Goal: Book appointment/travel/reservation

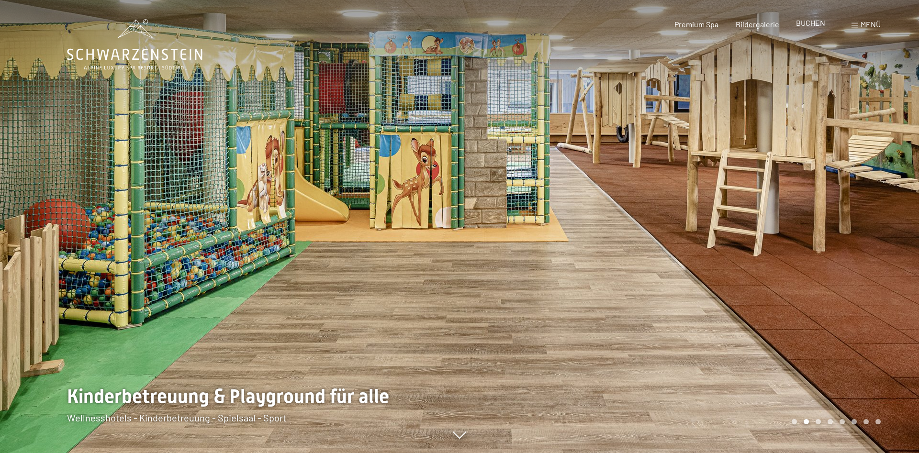
click at [817, 25] on span "BUCHEN" at bounding box center [810, 22] width 29 height 9
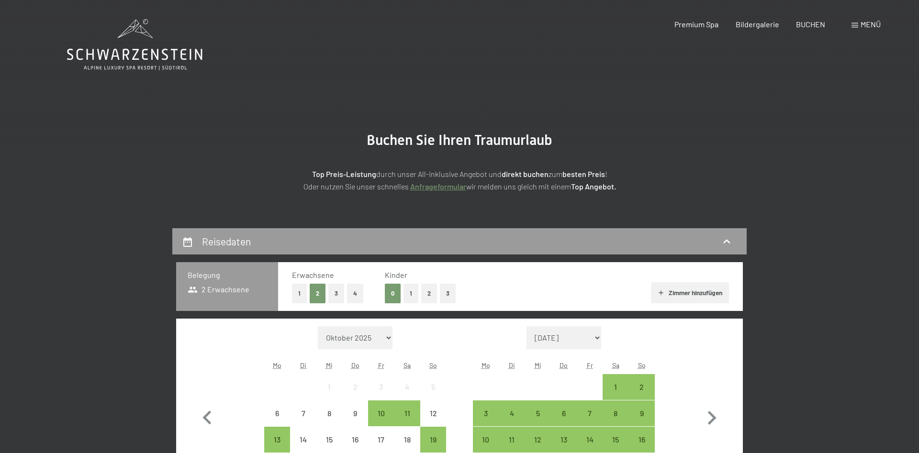
click at [412, 294] on button "1" at bounding box center [411, 294] width 15 height 20
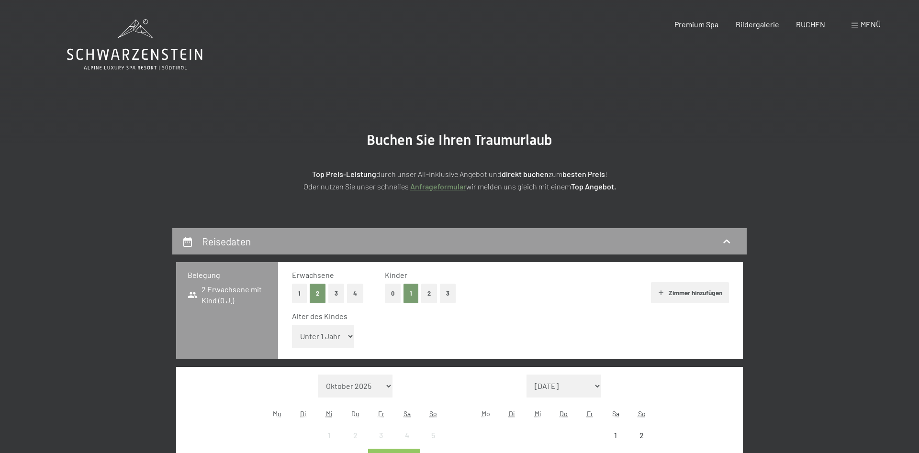
click at [292, 325] on select "Unter 1 Jahr 1 Jahr 2 Jahre 3 Jahre 4 Jahre 5 Jahre 6 Jahre 7 Jahre 8 Jahre 9 J…" at bounding box center [323, 336] width 62 height 23
select select "6"
click option "6 Jahre" at bounding box center [0, 0] width 0 height 0
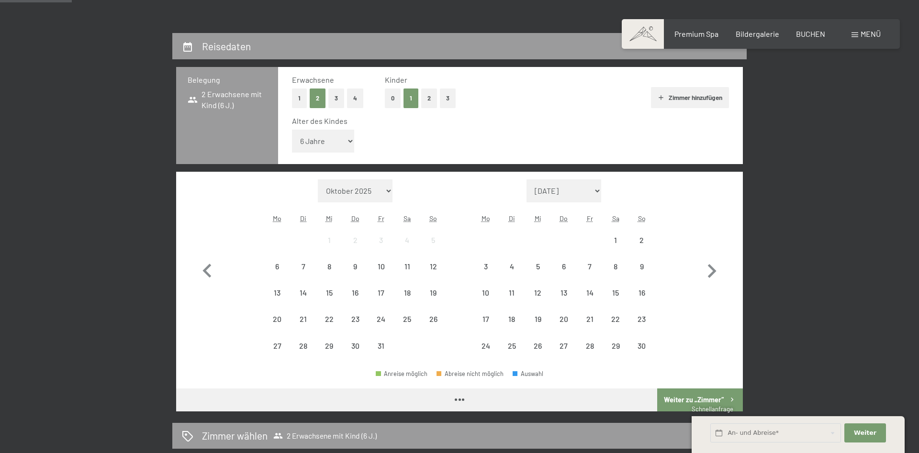
scroll to position [342, 0]
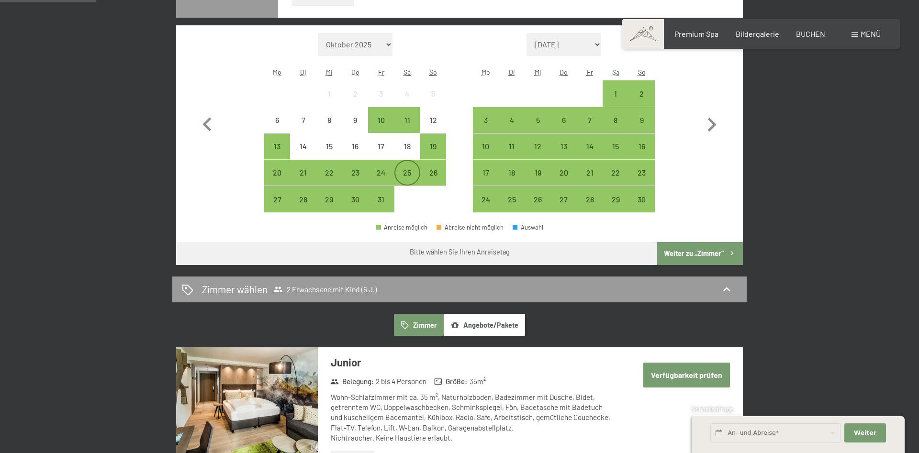
click at [410, 174] on div "25" at bounding box center [407, 181] width 24 height 24
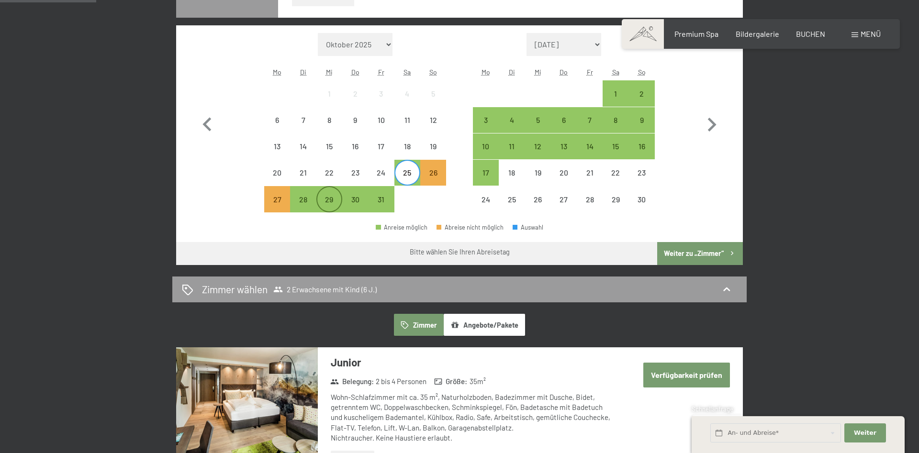
click at [335, 199] on div "29" at bounding box center [329, 208] width 24 height 24
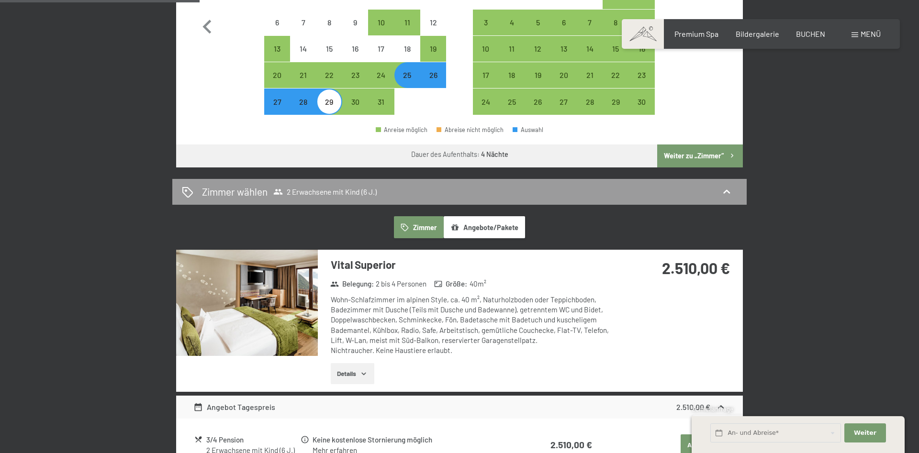
scroll to position [293, 0]
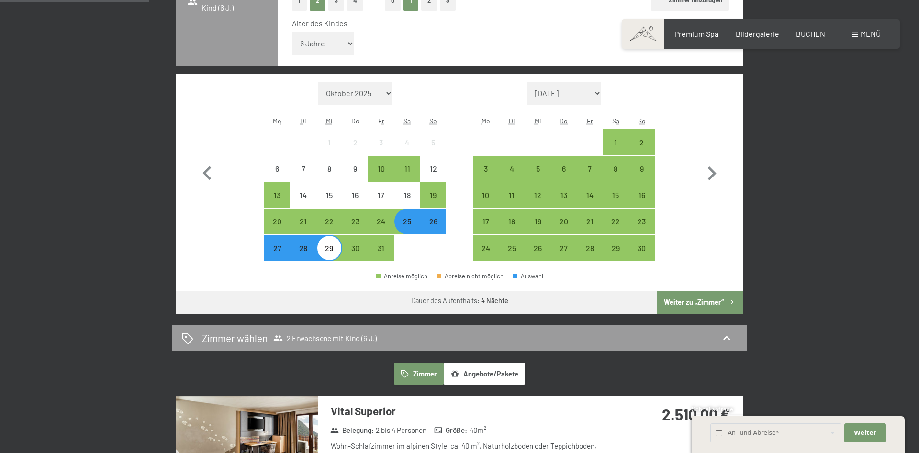
click at [428, 229] on div "26" at bounding box center [433, 230] width 24 height 24
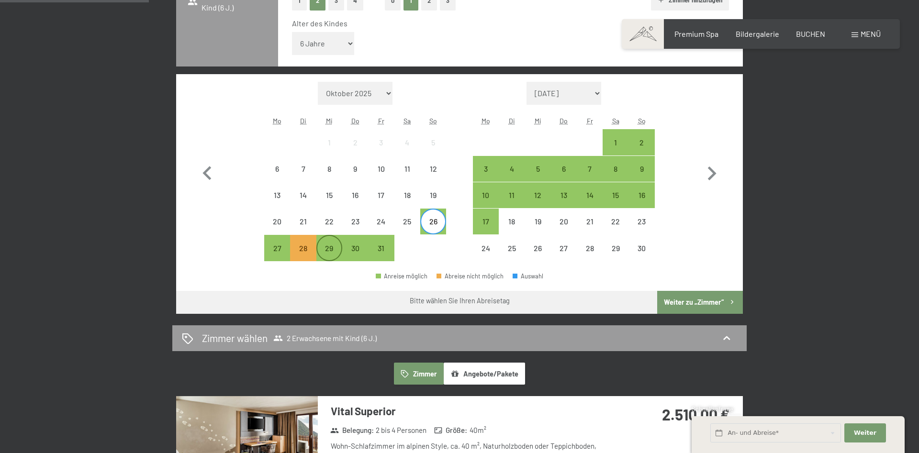
click at [331, 246] on div "29" at bounding box center [329, 257] width 24 height 24
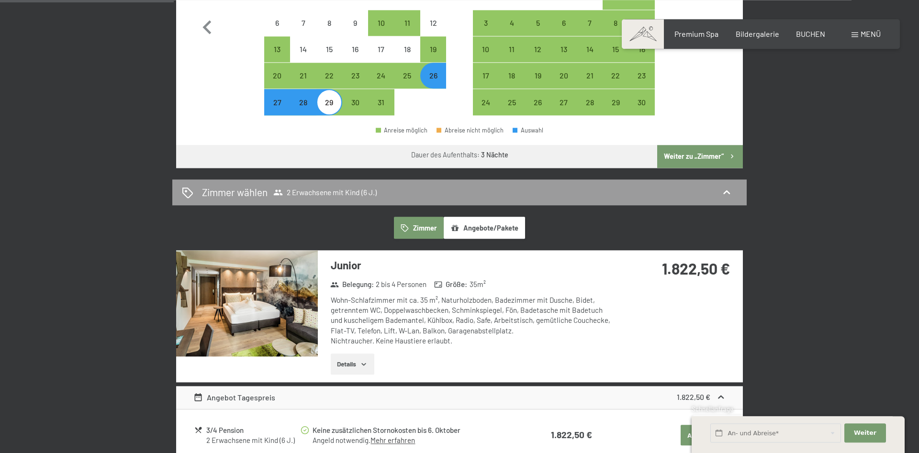
scroll to position [342, 0]
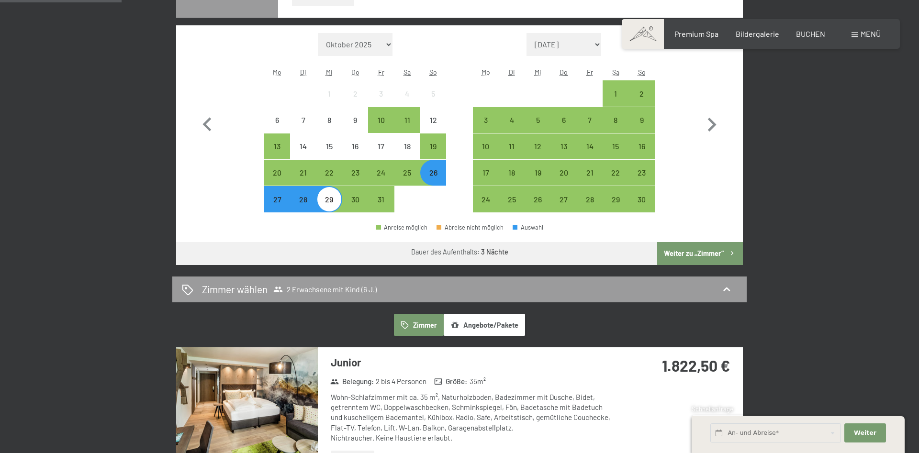
click at [302, 210] on div "28" at bounding box center [303, 208] width 24 height 24
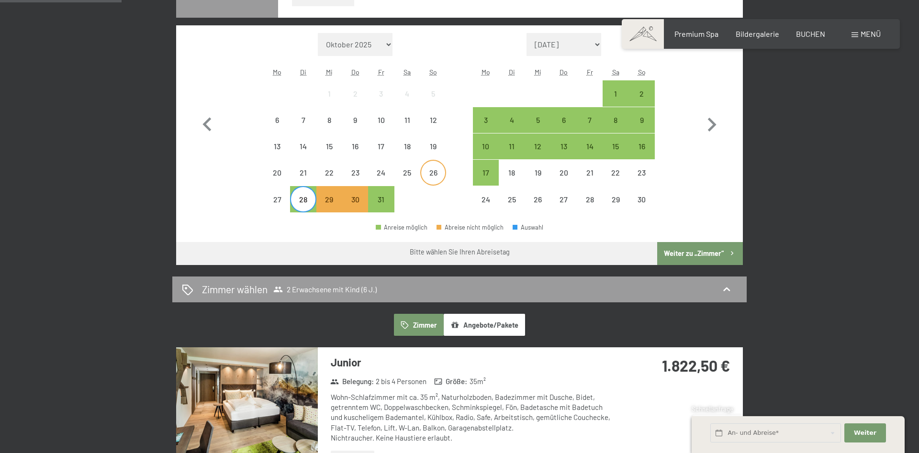
click at [439, 178] on div "26" at bounding box center [433, 181] width 24 height 24
click at [306, 202] on div "28" at bounding box center [303, 208] width 24 height 24
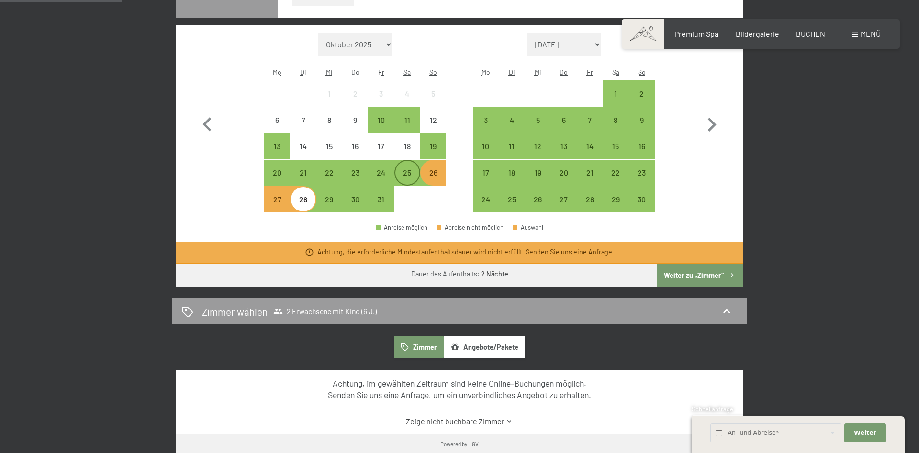
click at [413, 175] on div "25" at bounding box center [407, 181] width 24 height 24
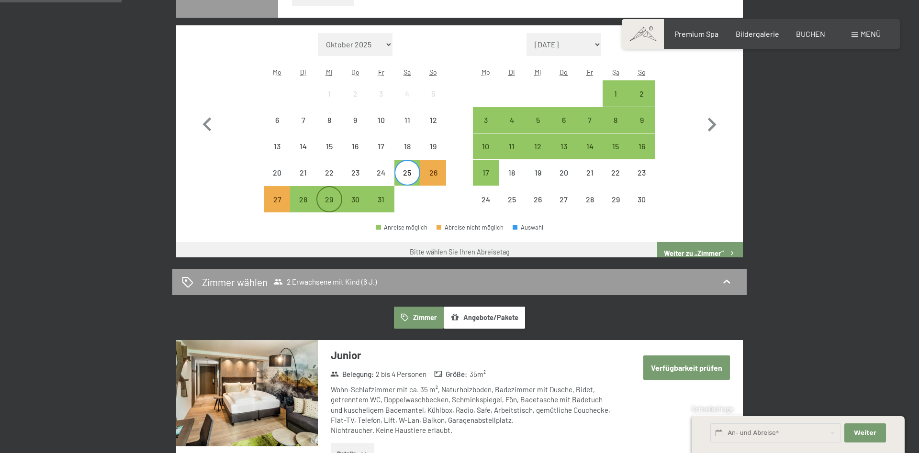
click at [328, 197] on div "29" at bounding box center [329, 208] width 24 height 24
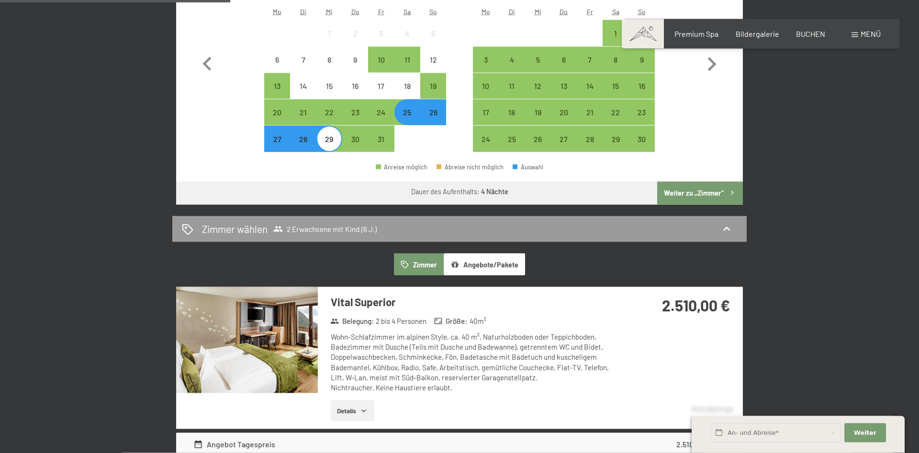
scroll to position [391, 0]
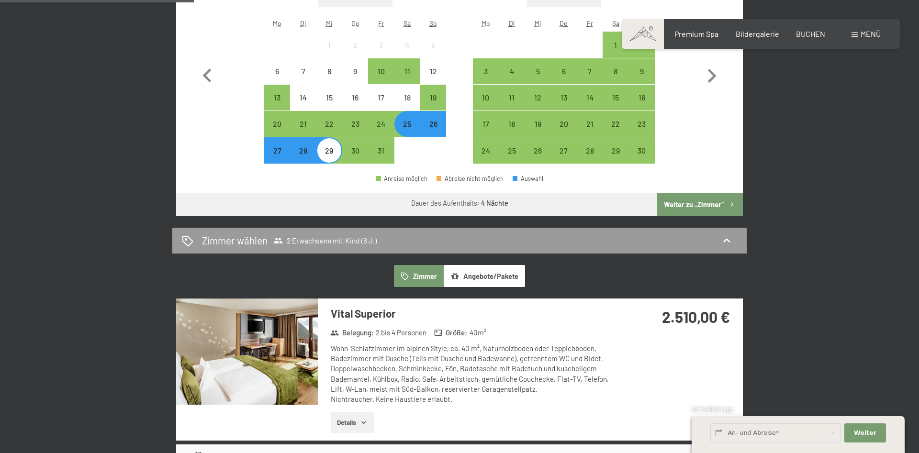
click at [436, 129] on div "26" at bounding box center [433, 132] width 24 height 24
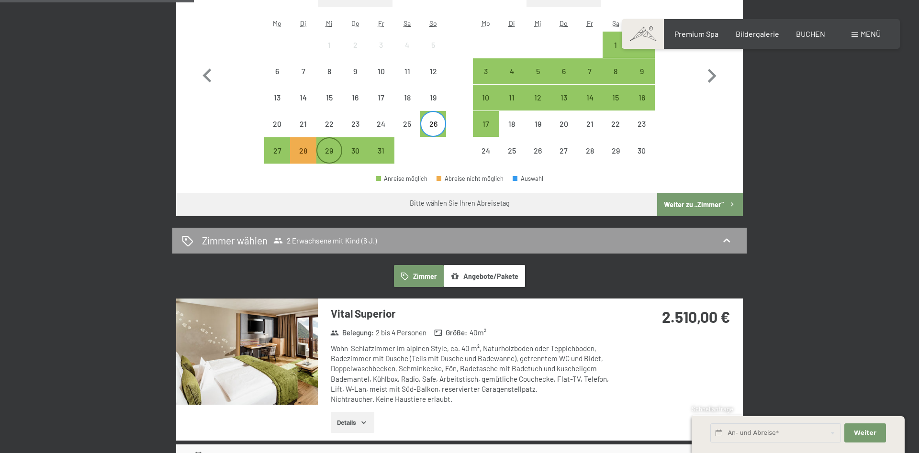
click at [323, 158] on div "29" at bounding box center [329, 159] width 24 height 24
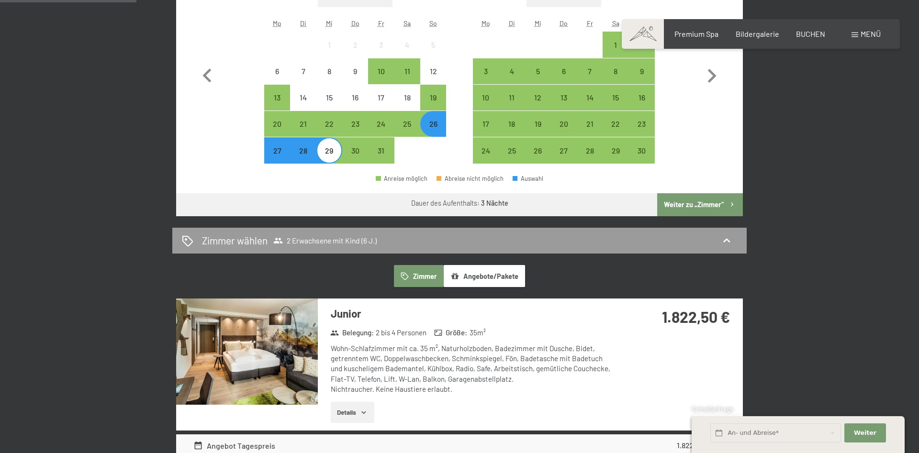
click at [281, 156] on div "27" at bounding box center [277, 159] width 24 height 24
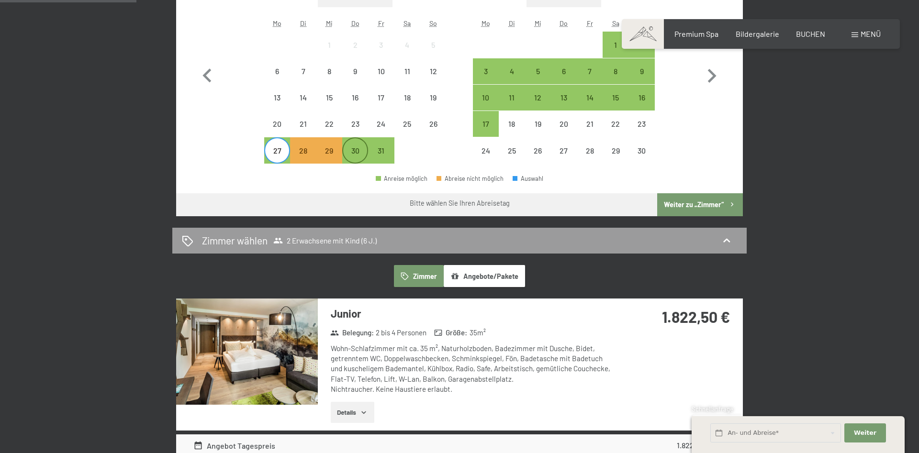
click at [352, 154] on div "30" at bounding box center [355, 159] width 24 height 24
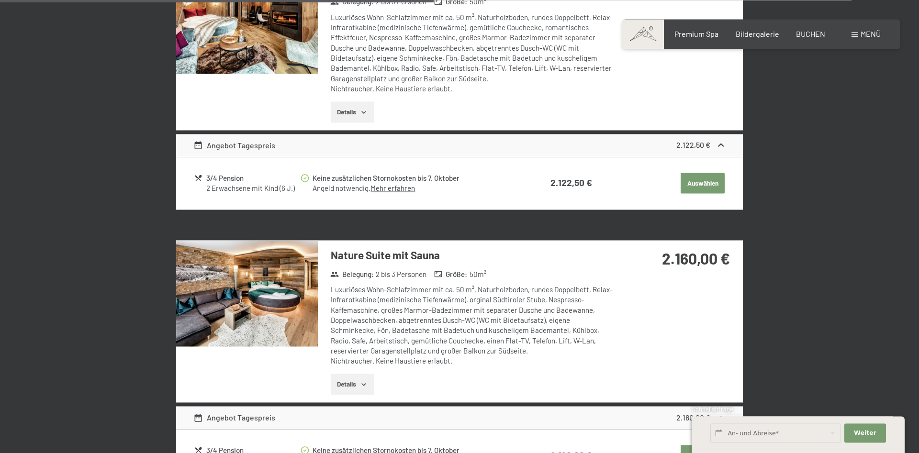
scroll to position [1270, 0]
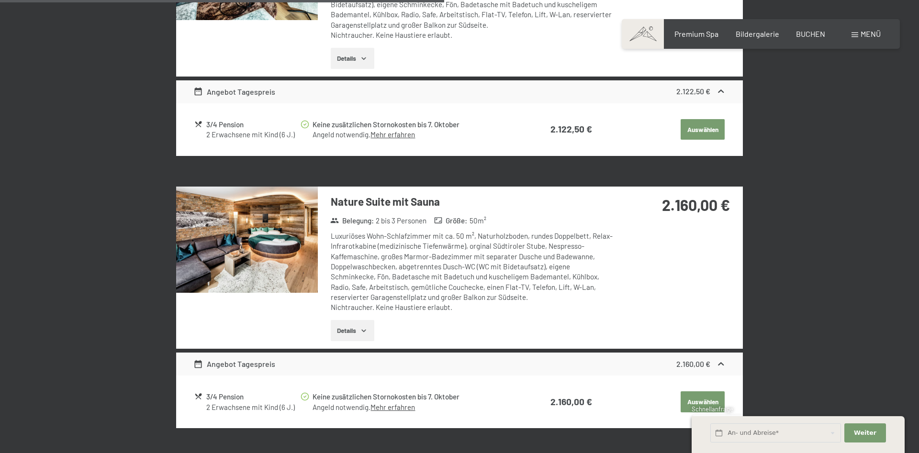
click at [351, 325] on button "Details" at bounding box center [353, 330] width 44 height 21
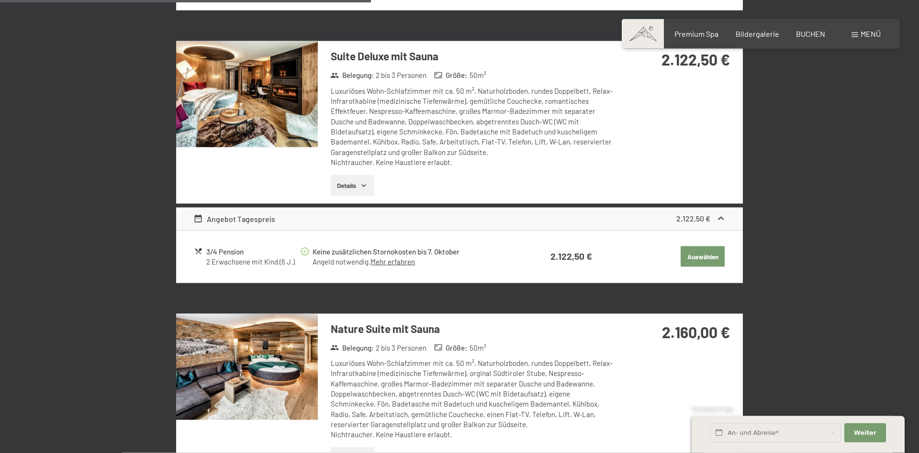
scroll to position [1123, 0]
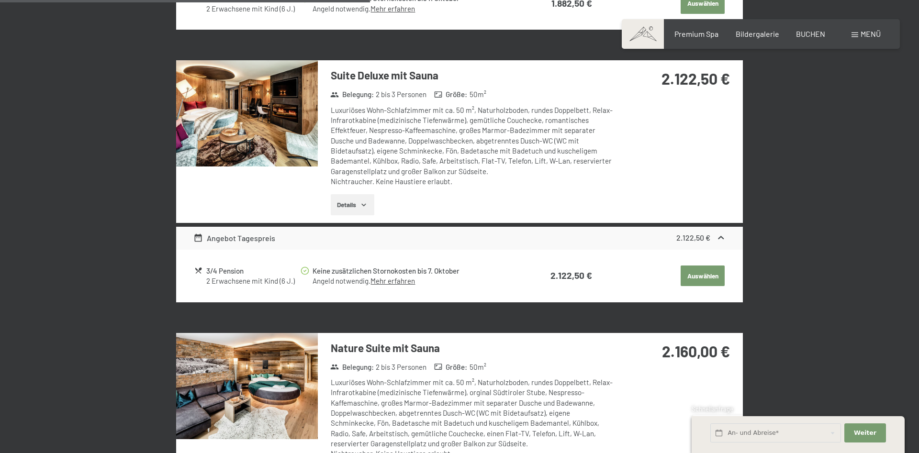
click at [261, 111] on img at bounding box center [247, 113] width 142 height 106
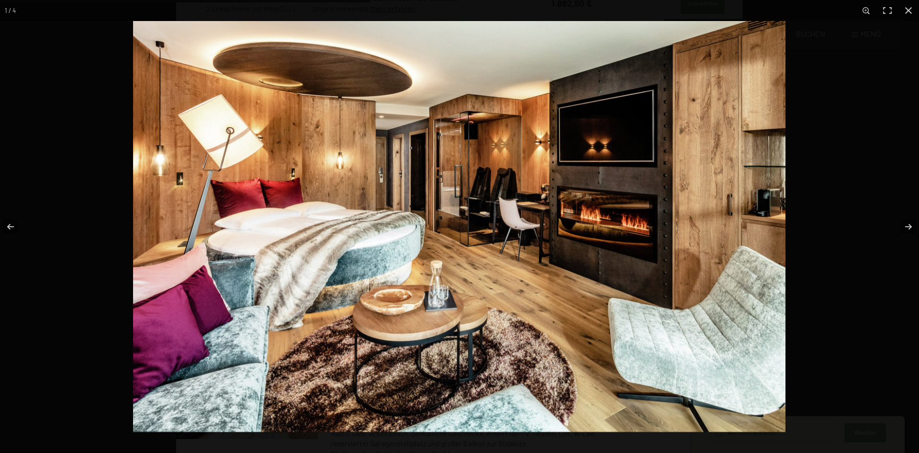
click at [617, 226] on img at bounding box center [459, 226] width 653 height 411
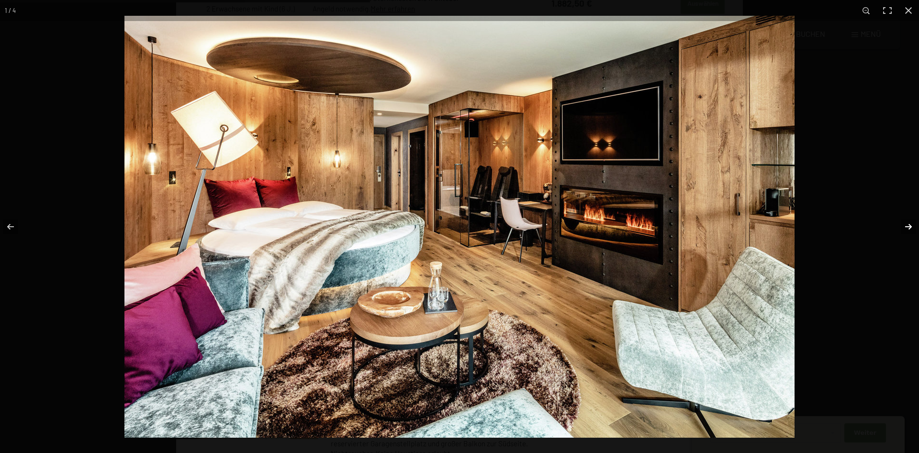
click at [907, 230] on button "button" at bounding box center [903, 227] width 34 height 48
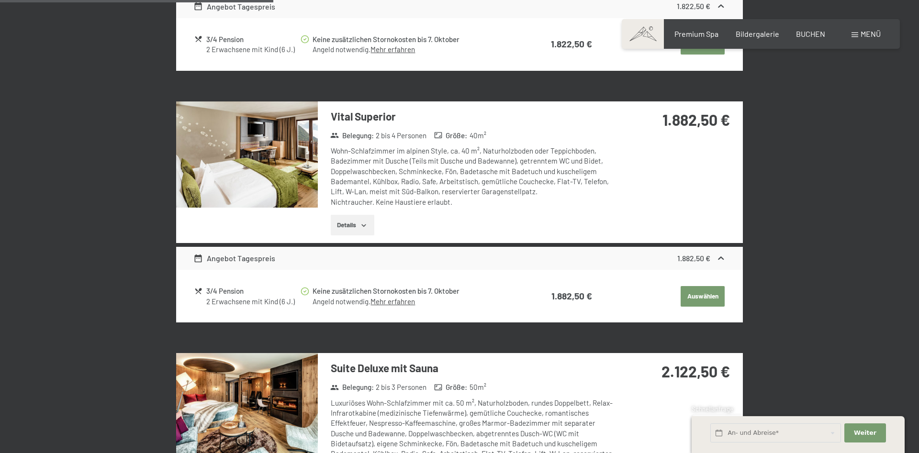
scroll to position [781, 0]
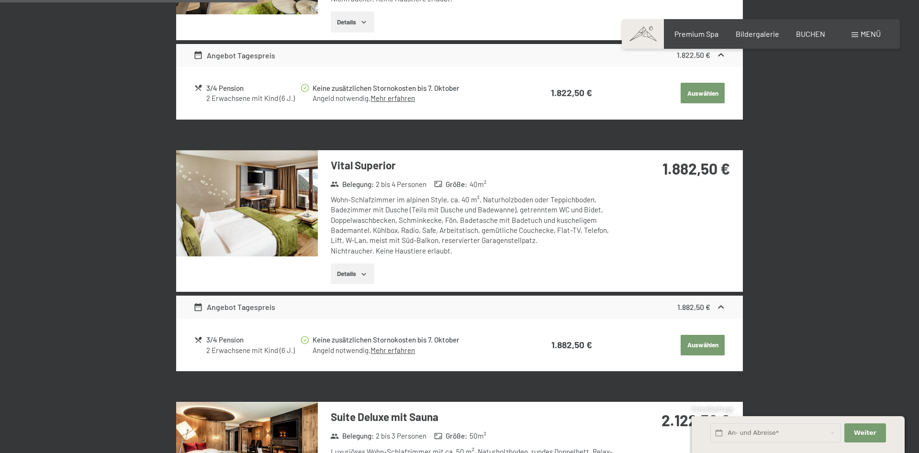
click at [251, 222] on img at bounding box center [247, 203] width 142 height 106
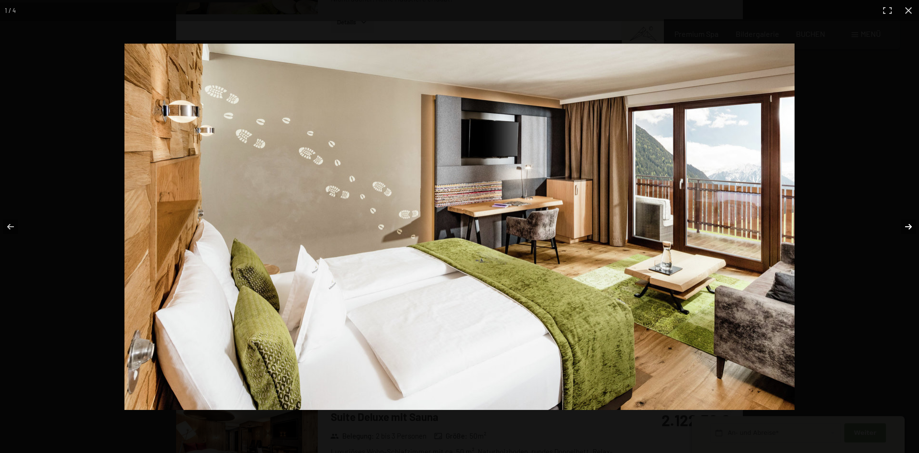
click at [904, 229] on button "button" at bounding box center [903, 227] width 34 height 48
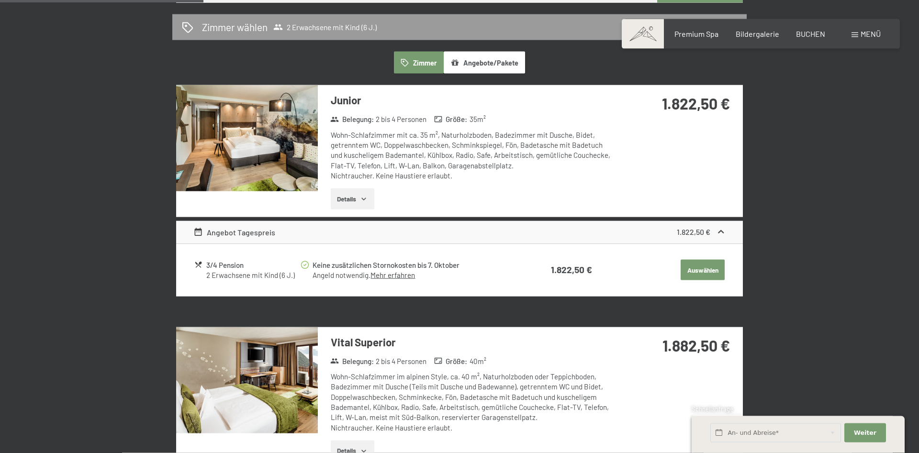
scroll to position [586, 0]
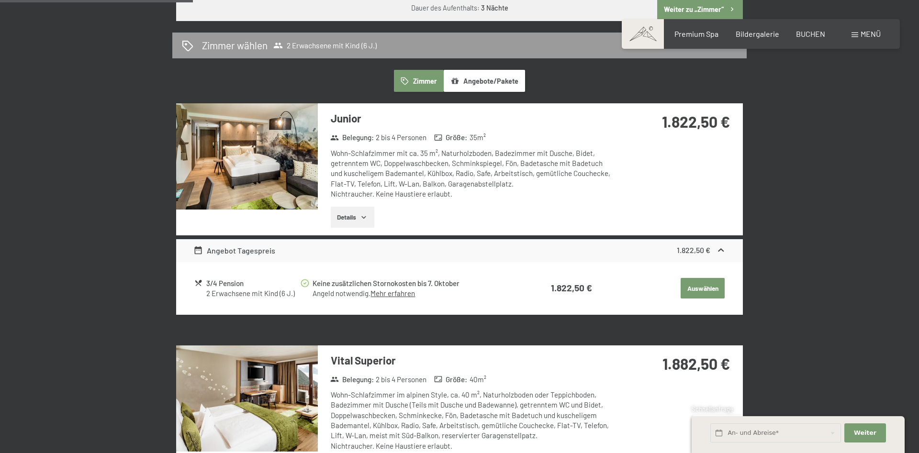
click at [304, 143] on img at bounding box center [247, 156] width 142 height 106
click at [268, 156] on img at bounding box center [247, 156] width 142 height 106
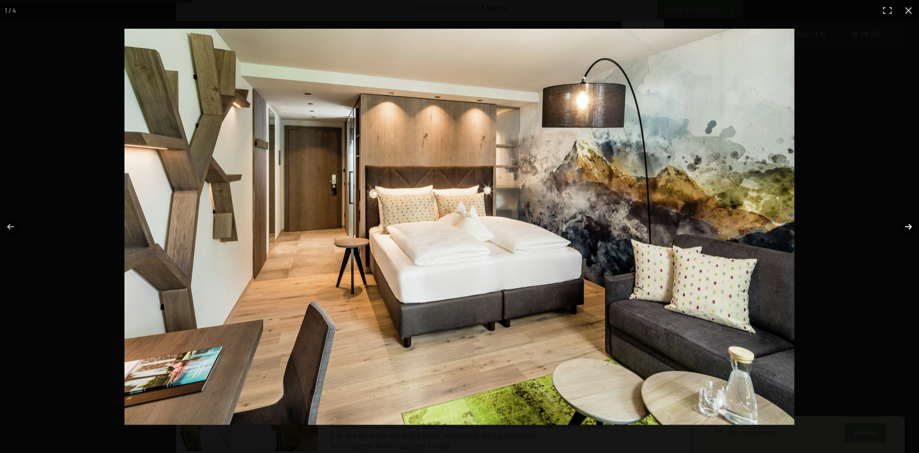
click at [904, 225] on button "button" at bounding box center [903, 227] width 34 height 48
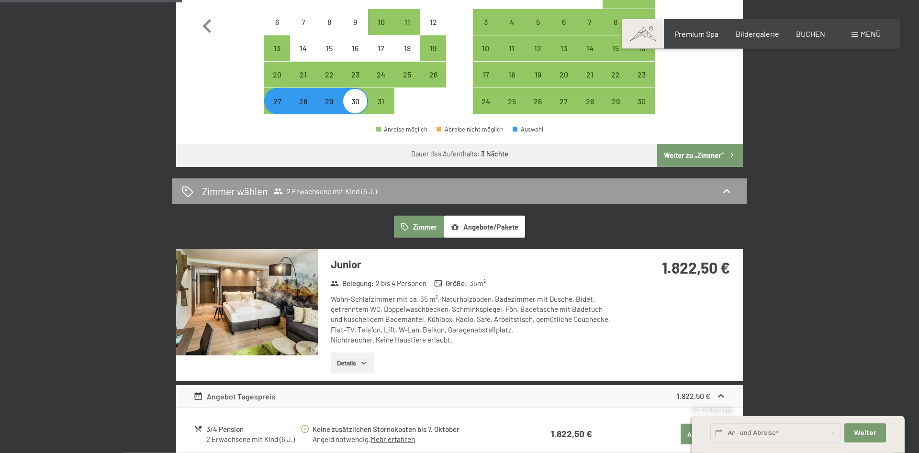
scroll to position [439, 0]
click at [768, 33] on span "Bildergalerie" at bounding box center [758, 32] width 44 height 9
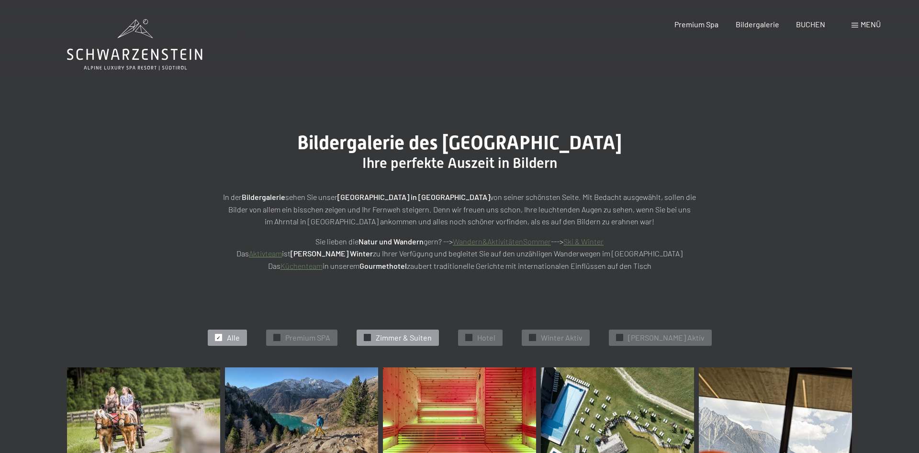
click at [428, 335] on span "Zimmer & Suiten" at bounding box center [404, 338] width 56 height 11
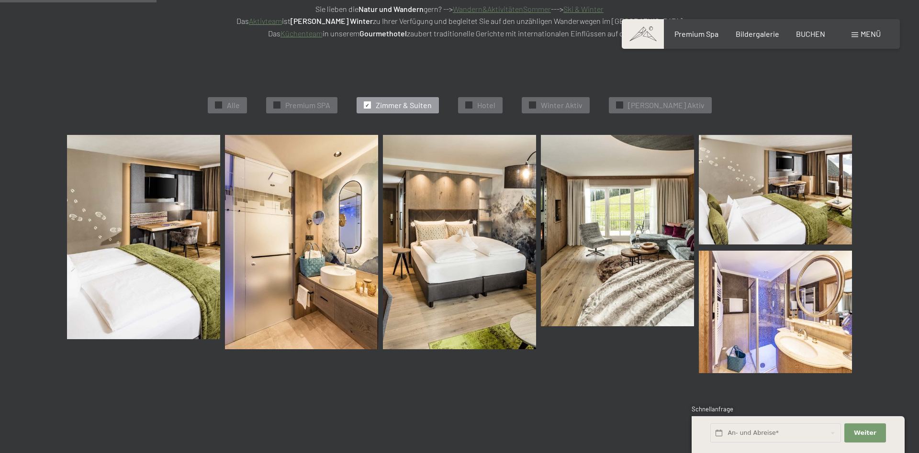
scroll to position [241, 0]
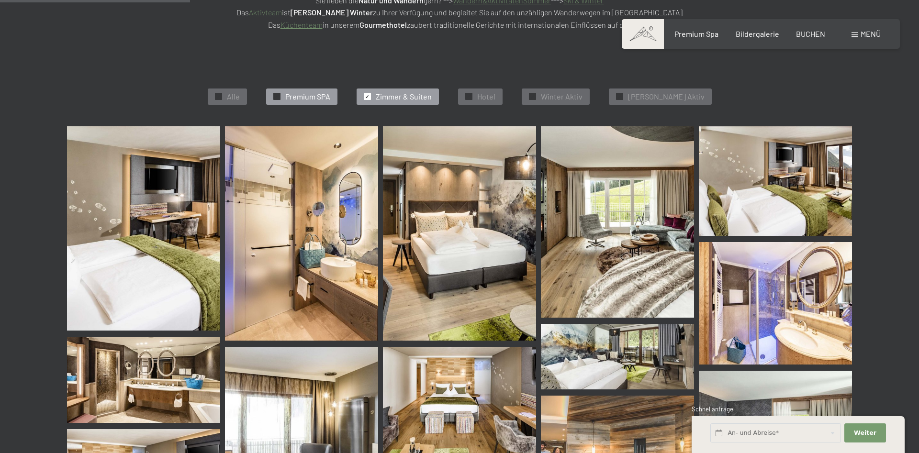
click at [330, 94] on span "Premium SPA" at bounding box center [307, 96] width 45 height 11
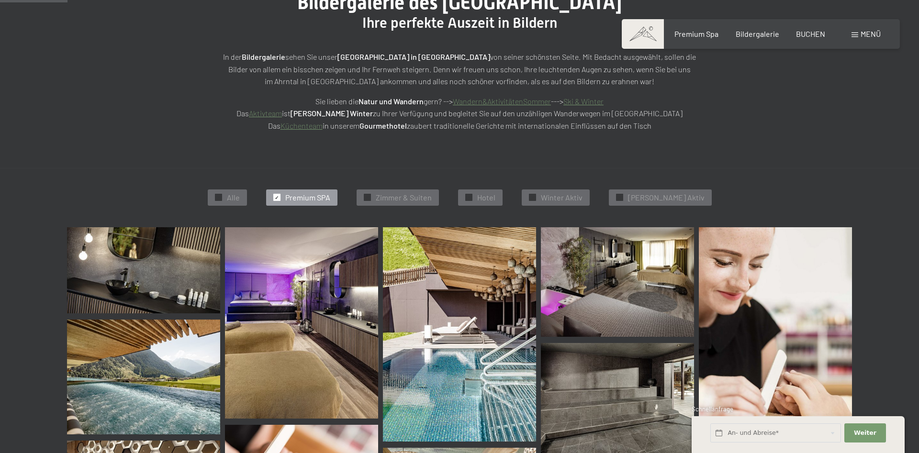
scroll to position [0, 0]
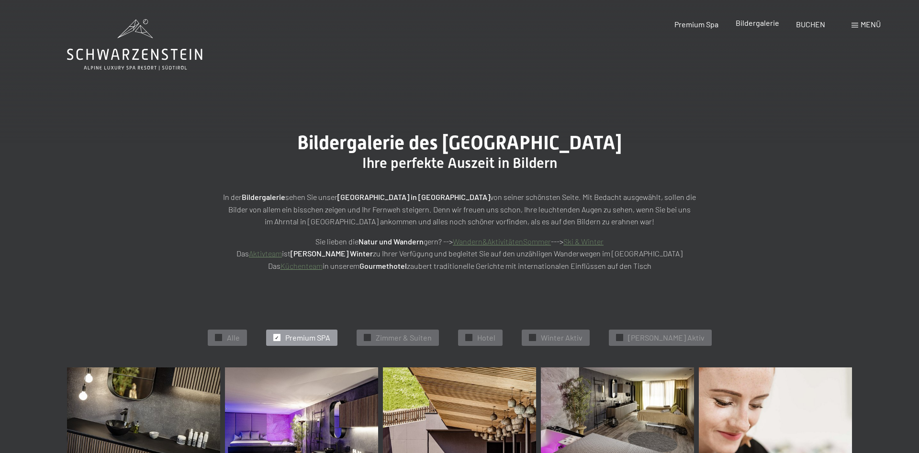
click at [753, 23] on span "Bildergalerie" at bounding box center [758, 22] width 44 height 9
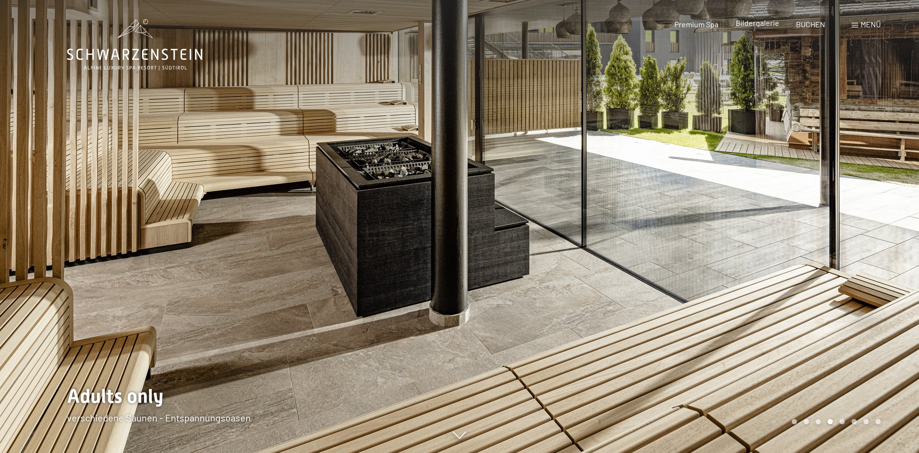
click at [756, 26] on span "Bildergalerie" at bounding box center [758, 22] width 44 height 9
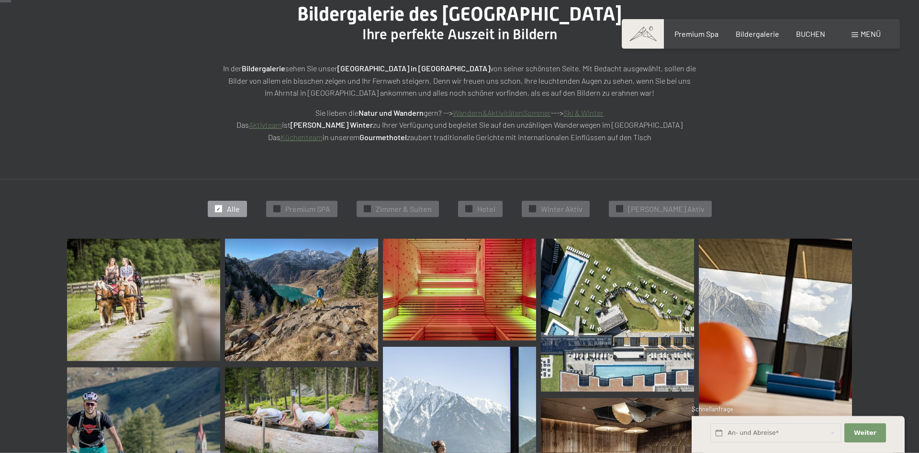
scroll to position [146, 0]
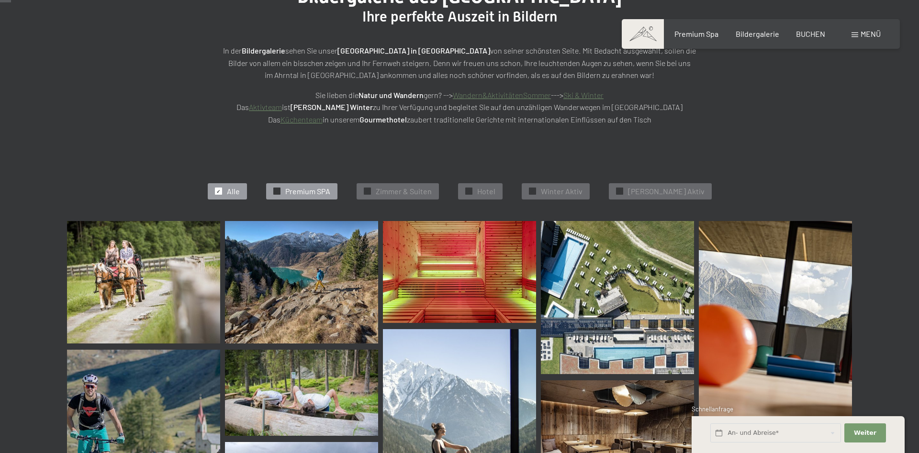
click at [297, 190] on div "✓ Premium SPA" at bounding box center [301, 191] width 71 height 16
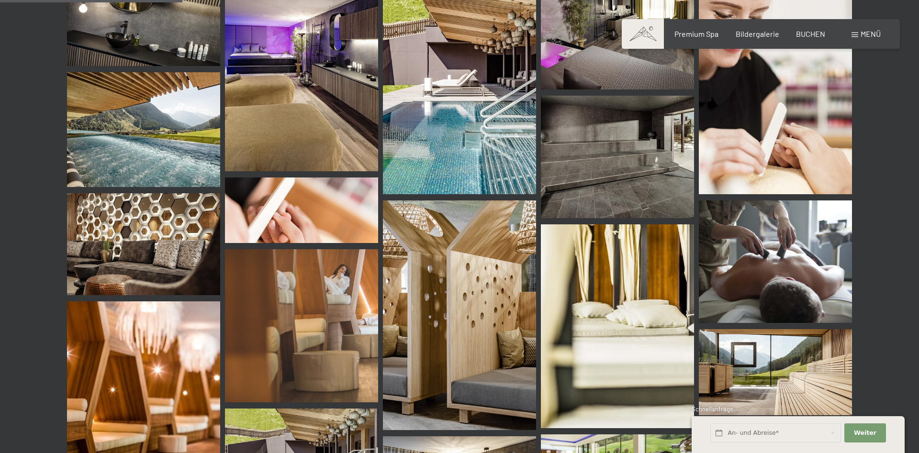
scroll to position [583, 0]
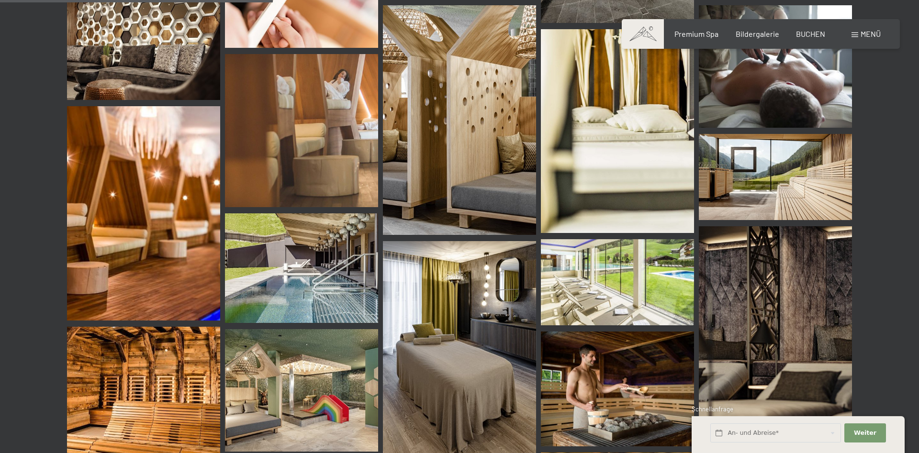
click at [292, 258] on img at bounding box center [301, 269] width 153 height 110
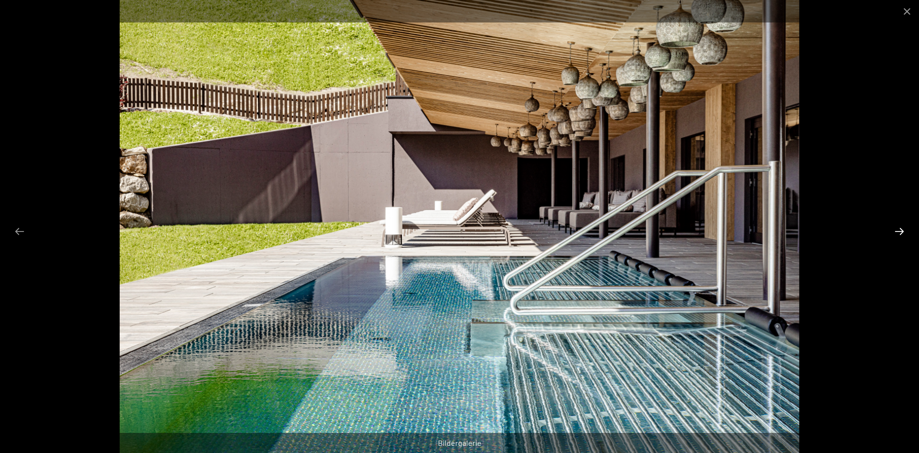
click at [895, 230] on button "Next slide" at bounding box center [900, 231] width 20 height 19
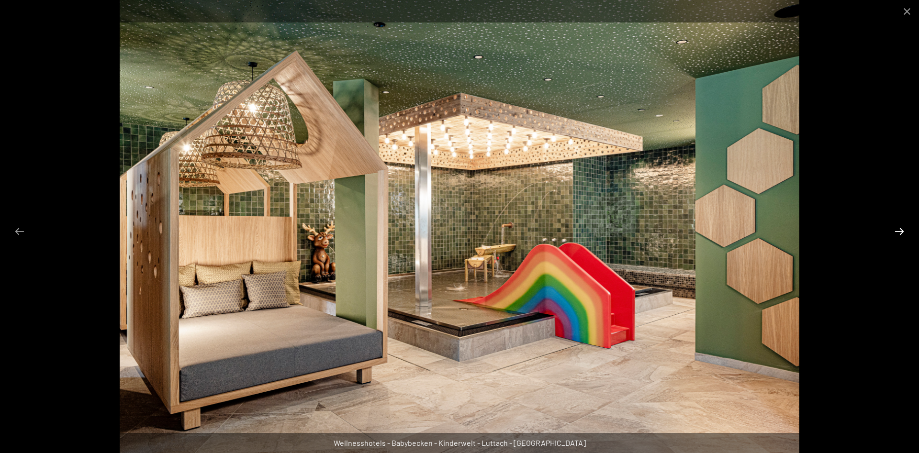
click at [895, 230] on button "Next slide" at bounding box center [900, 231] width 20 height 19
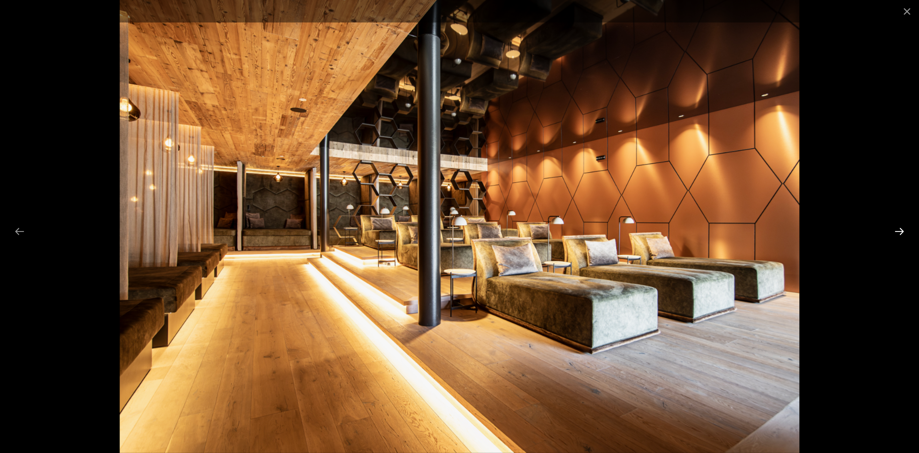
click at [901, 230] on button "Next slide" at bounding box center [900, 231] width 20 height 19
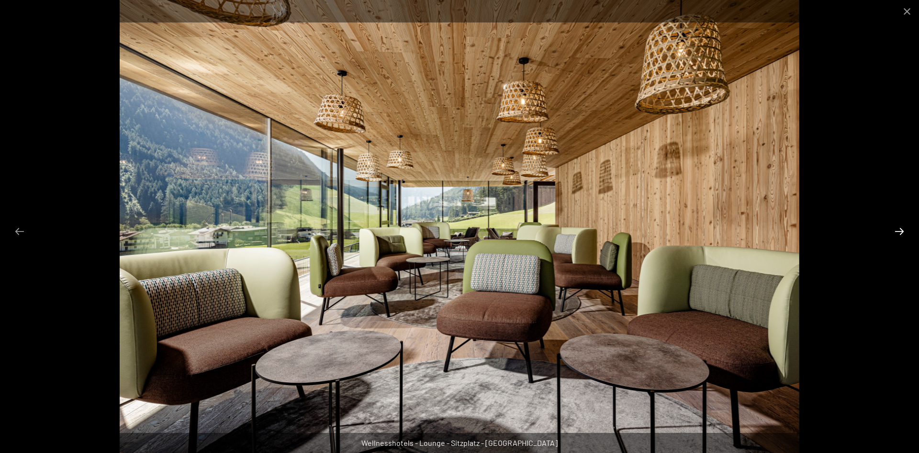
click at [901, 230] on button "Next slide" at bounding box center [900, 231] width 20 height 19
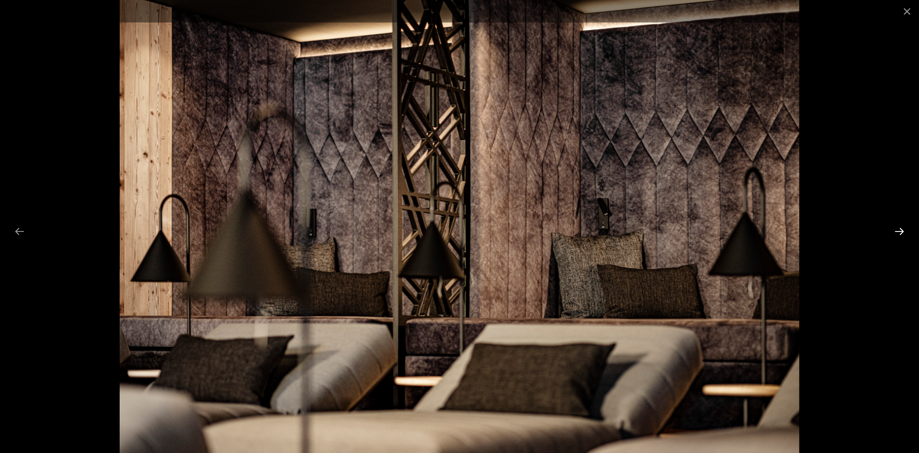
click at [902, 230] on button "Next slide" at bounding box center [900, 231] width 20 height 19
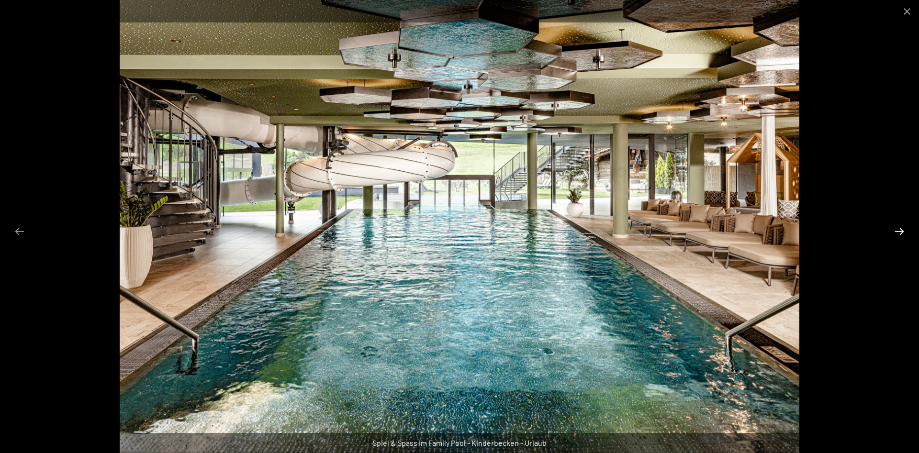
click at [898, 230] on button "Next slide" at bounding box center [900, 231] width 20 height 19
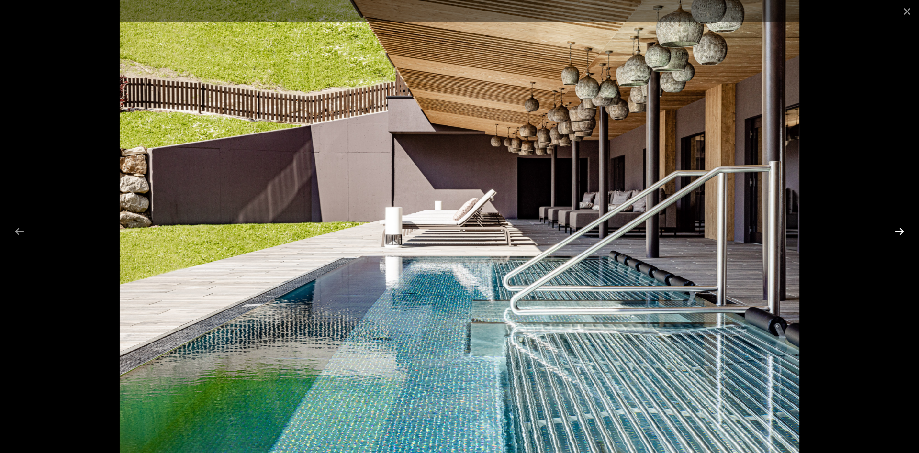
click at [898, 230] on button "Next slide" at bounding box center [900, 231] width 20 height 19
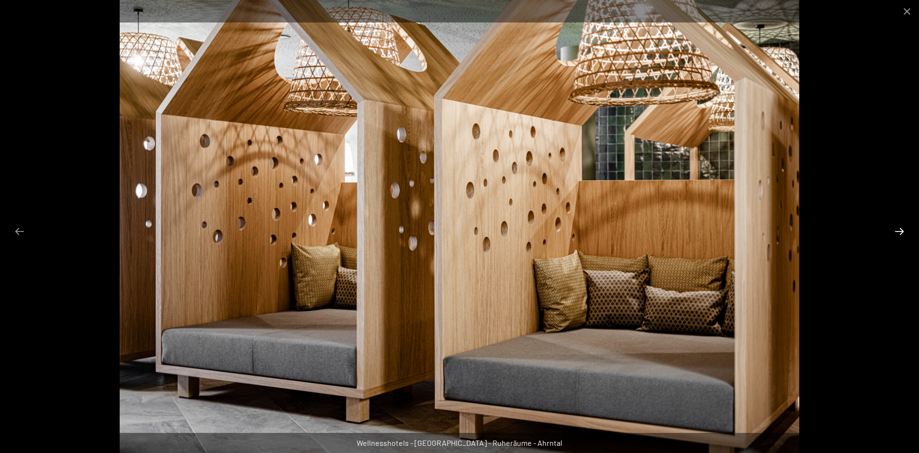
click at [898, 230] on button "Next slide" at bounding box center [900, 231] width 20 height 19
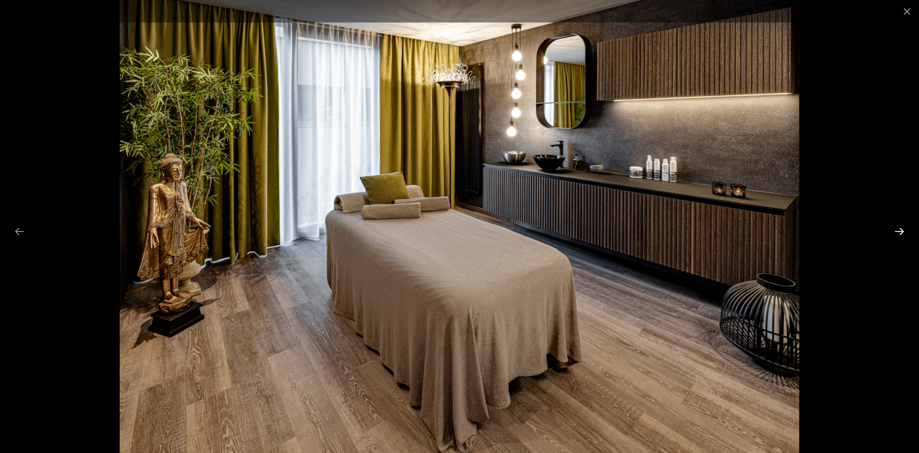
click at [898, 230] on button "Next slide" at bounding box center [900, 231] width 20 height 19
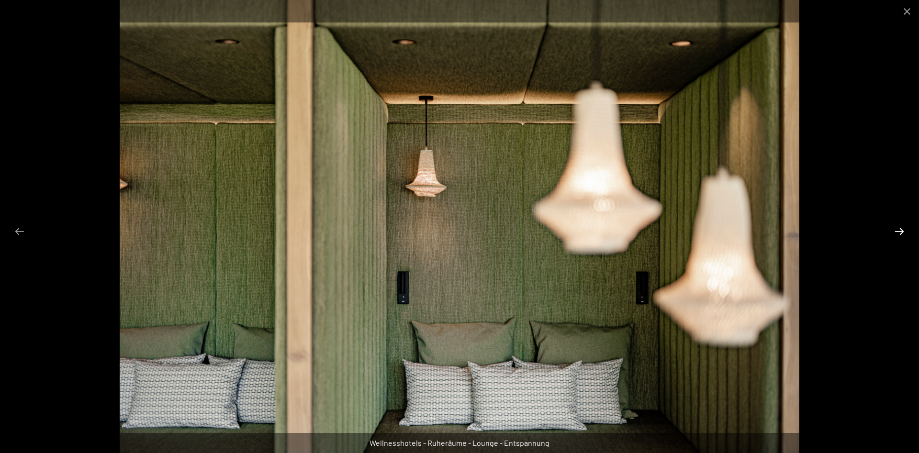
click at [898, 230] on button "Next slide" at bounding box center [900, 231] width 20 height 19
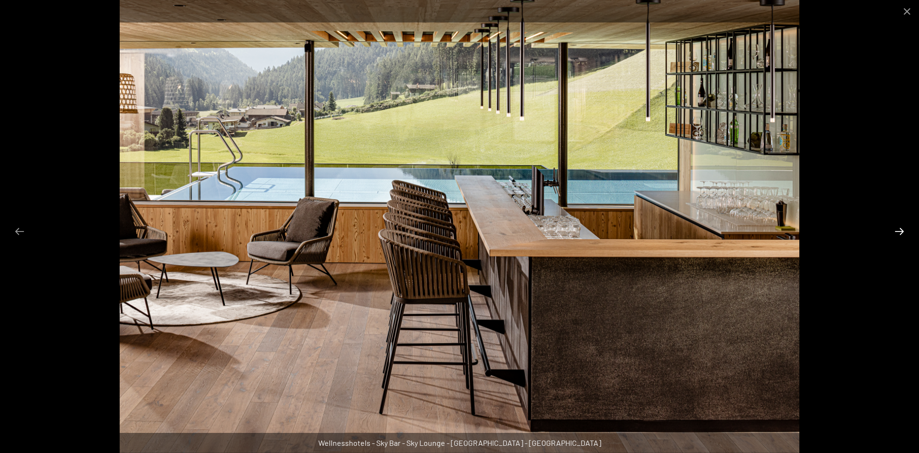
click at [898, 230] on button "Next slide" at bounding box center [900, 231] width 20 height 19
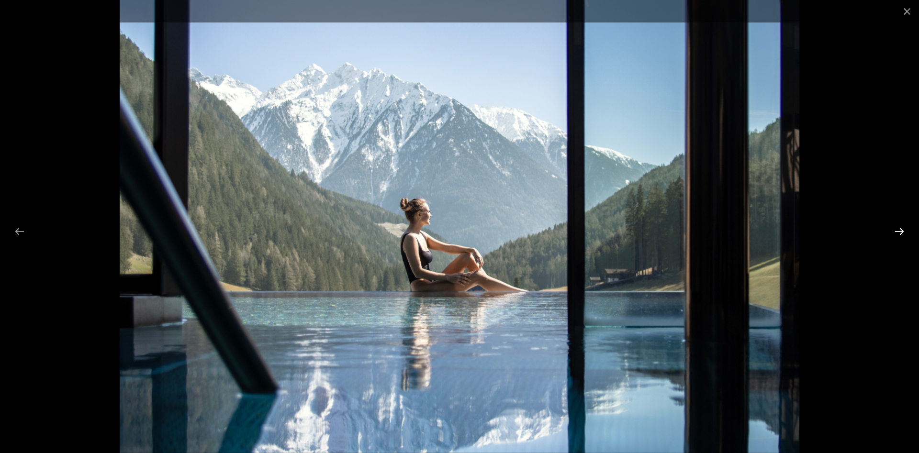
click at [898, 230] on button "Next slide" at bounding box center [900, 231] width 20 height 19
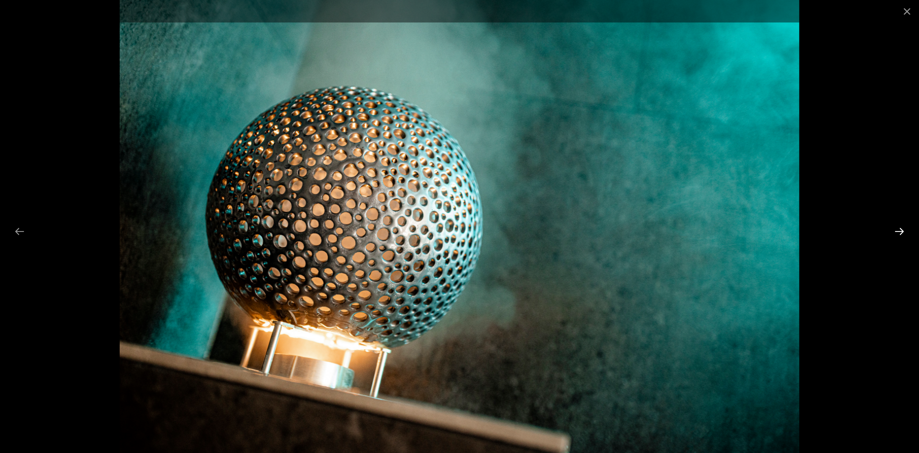
click at [898, 230] on button "Next slide" at bounding box center [900, 231] width 20 height 19
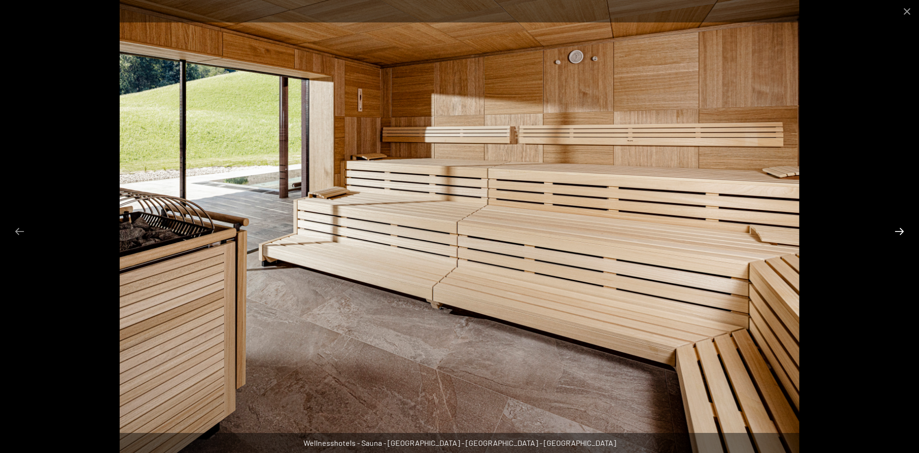
click at [898, 230] on button "Next slide" at bounding box center [900, 231] width 20 height 19
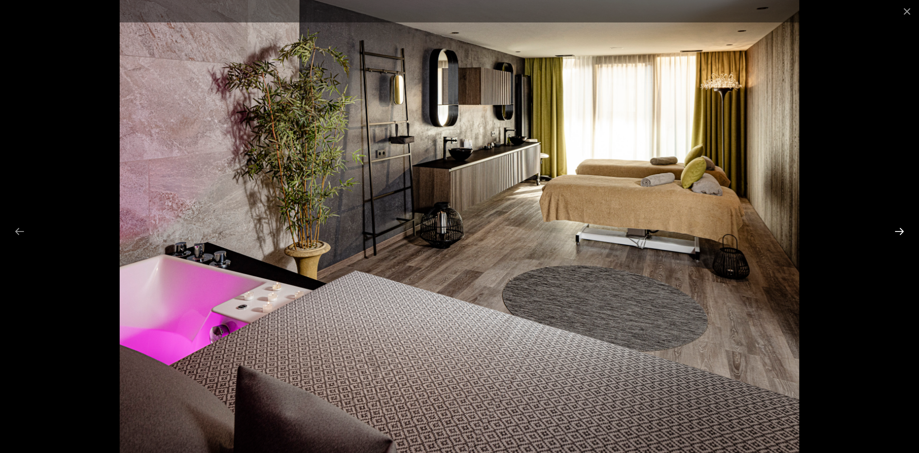
click at [898, 230] on button "Next slide" at bounding box center [900, 231] width 20 height 19
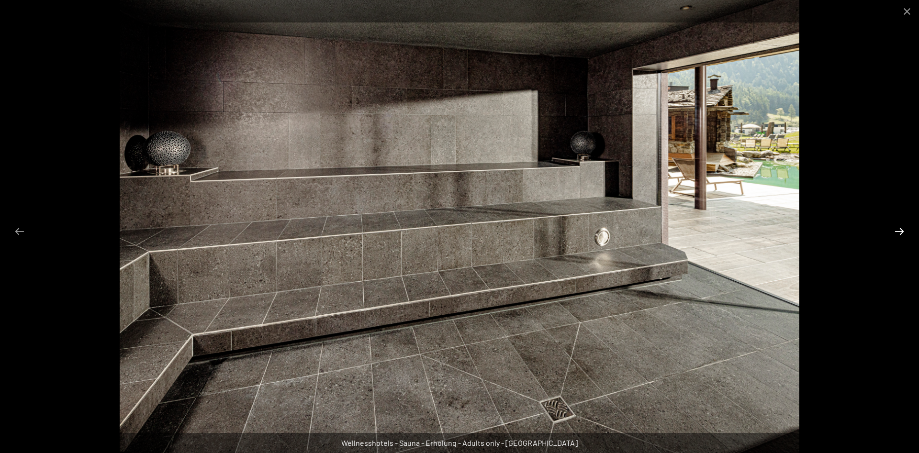
click at [898, 230] on button "Next slide" at bounding box center [900, 231] width 20 height 19
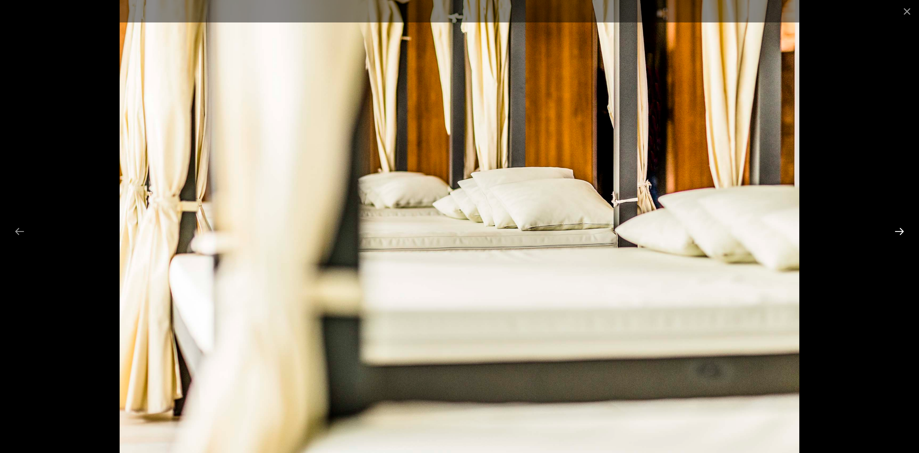
click at [898, 230] on button "Next slide" at bounding box center [900, 231] width 20 height 19
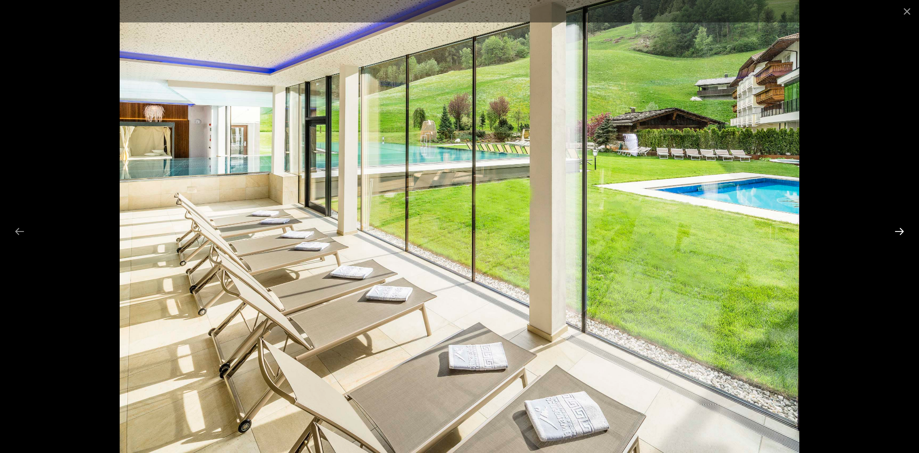
click at [898, 230] on button "Next slide" at bounding box center [900, 231] width 20 height 19
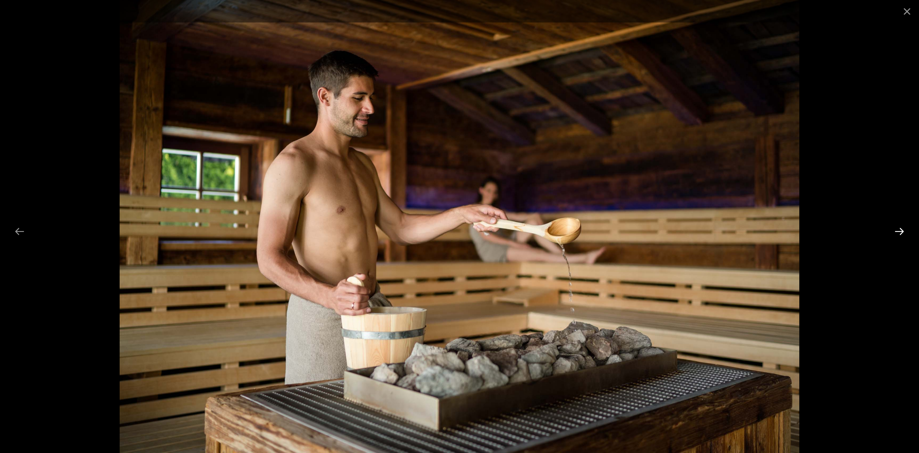
click at [898, 230] on button "Next slide" at bounding box center [900, 231] width 20 height 19
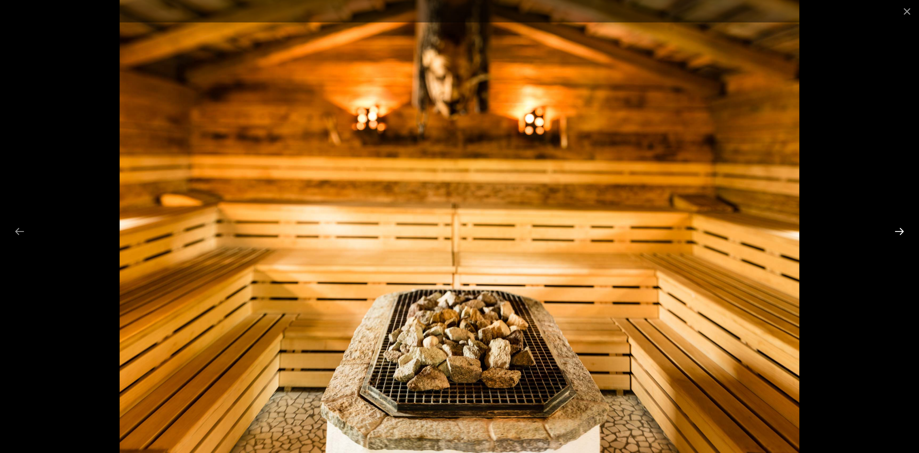
click at [898, 230] on button "Next slide" at bounding box center [900, 231] width 20 height 19
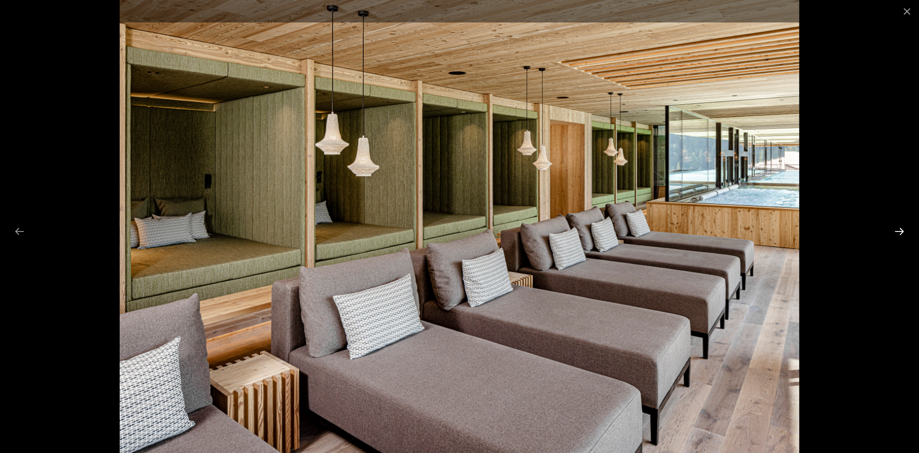
click at [898, 230] on button "Next slide" at bounding box center [900, 231] width 20 height 19
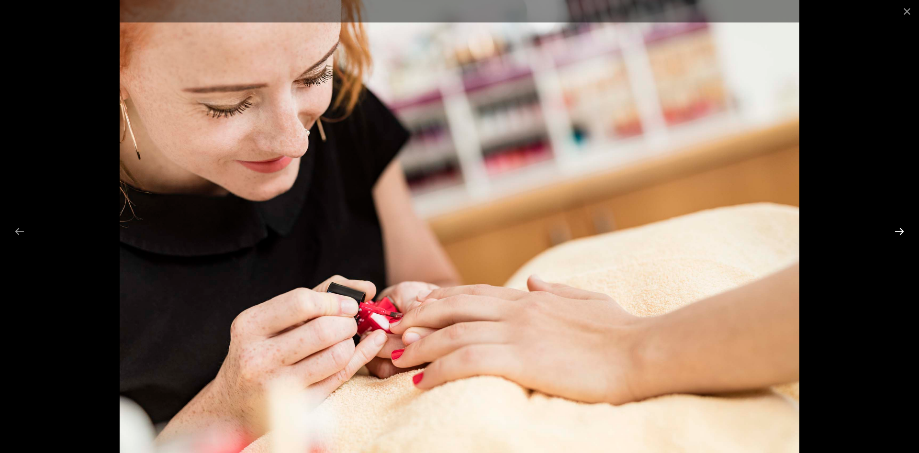
click at [898, 230] on button "Next slide" at bounding box center [900, 231] width 20 height 19
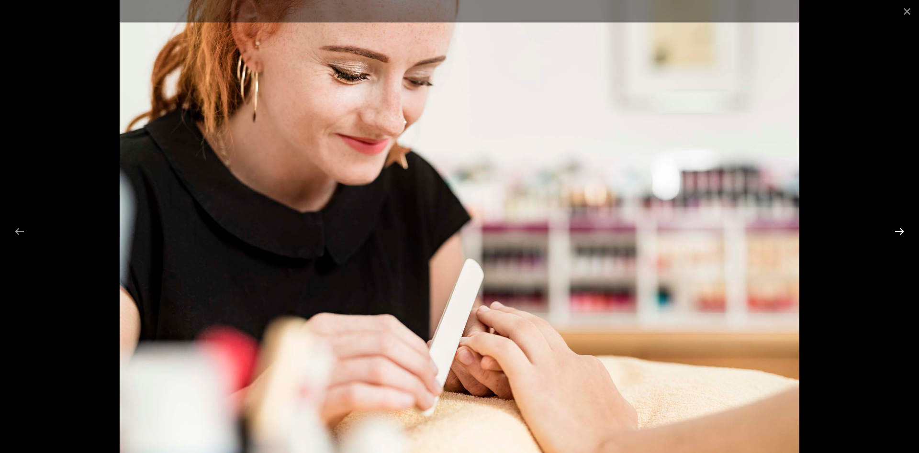
click at [898, 230] on button "Next slide" at bounding box center [900, 231] width 20 height 19
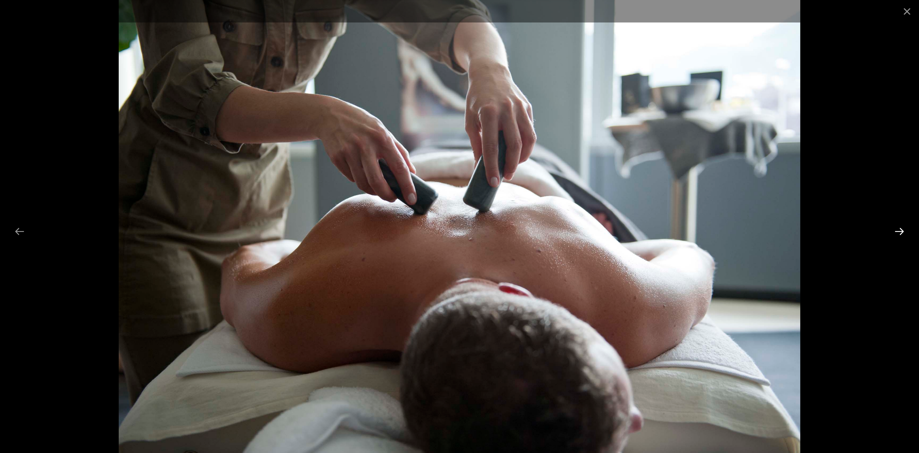
click at [898, 230] on button "Next slide" at bounding box center [900, 231] width 20 height 19
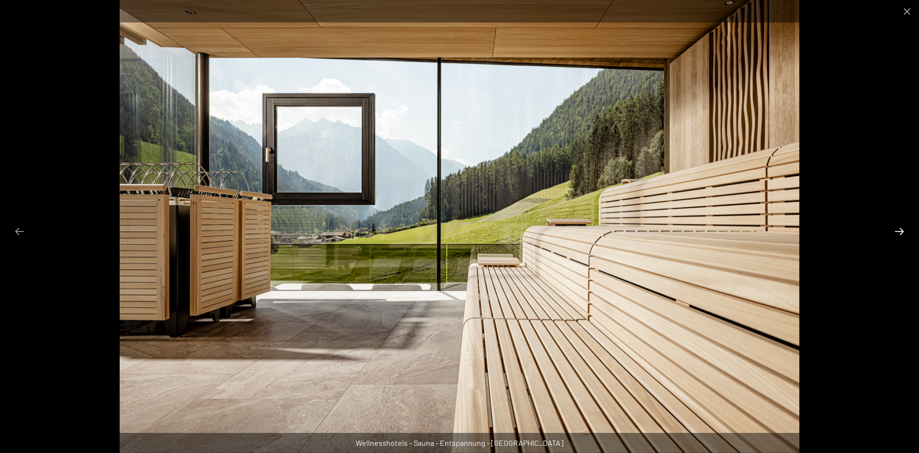
click at [898, 230] on button "Next slide" at bounding box center [900, 231] width 20 height 19
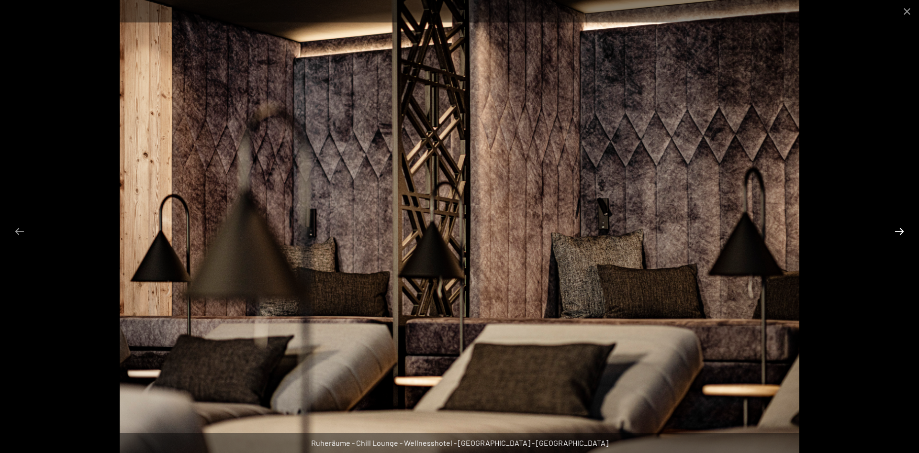
click at [898, 230] on button "Next slide" at bounding box center [900, 231] width 20 height 19
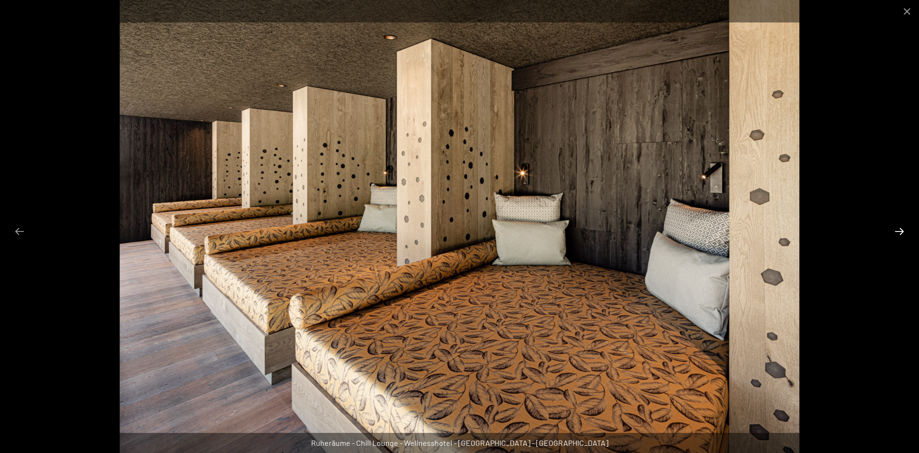
click at [898, 230] on button "Next slide" at bounding box center [900, 231] width 20 height 19
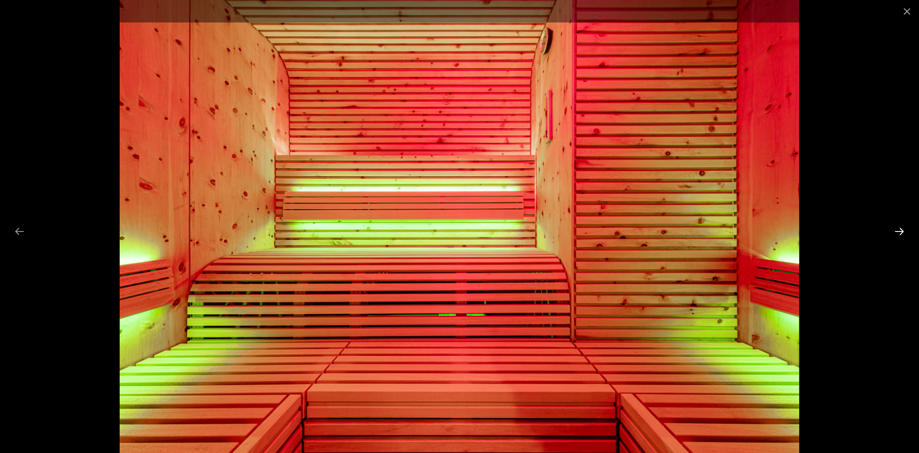
click at [898, 230] on button "Next slide" at bounding box center [900, 231] width 20 height 19
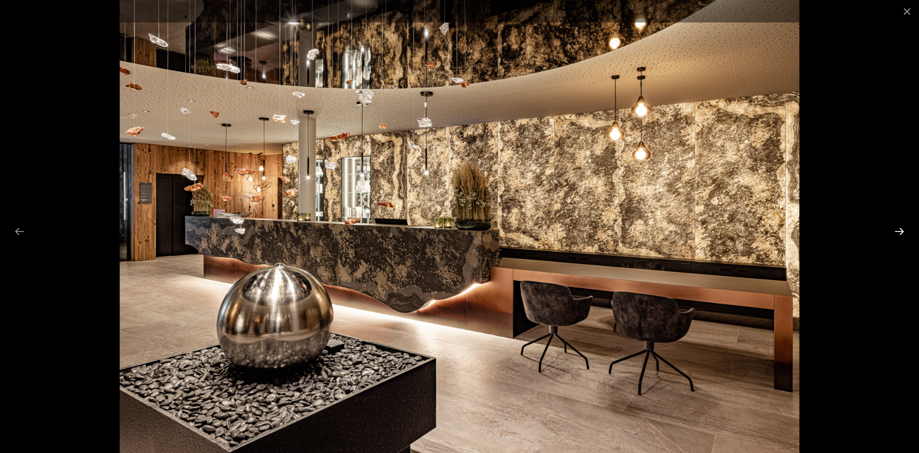
click at [898, 230] on button "Next slide" at bounding box center [900, 231] width 20 height 19
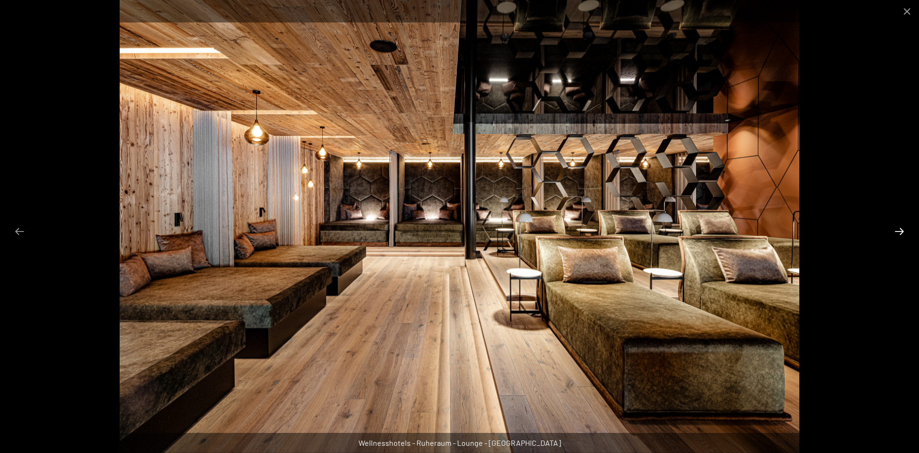
click at [898, 230] on button "Next slide" at bounding box center [900, 231] width 20 height 19
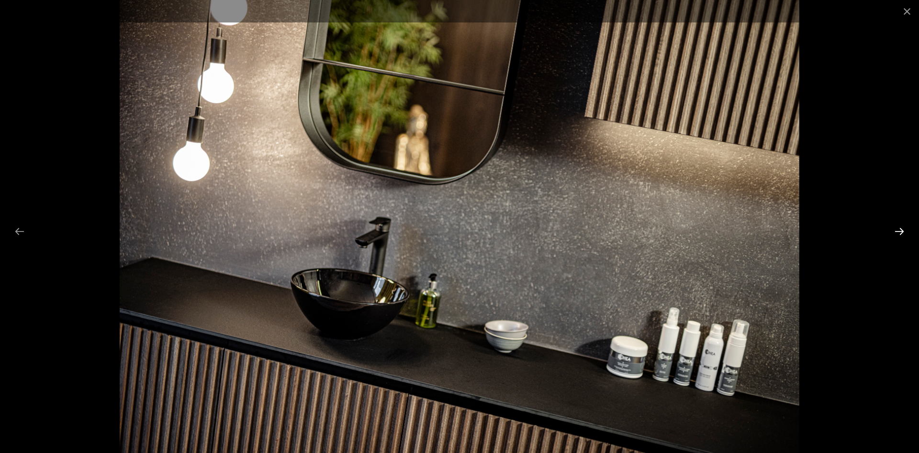
click at [898, 230] on button "Next slide" at bounding box center [900, 231] width 20 height 19
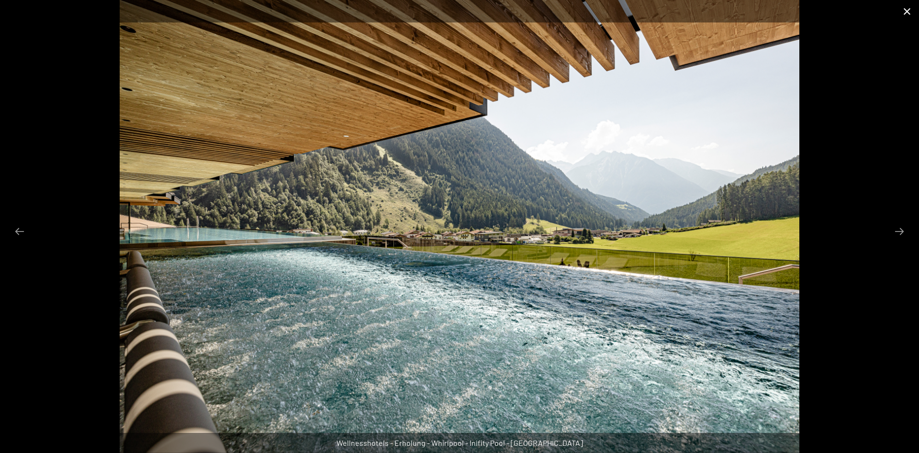
click at [907, 11] on button "Close gallery" at bounding box center [907, 11] width 24 height 23
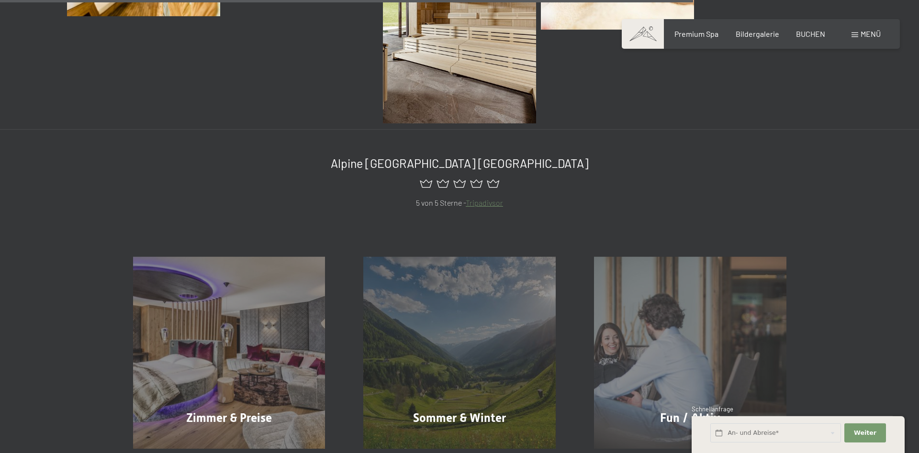
scroll to position [1657, 0]
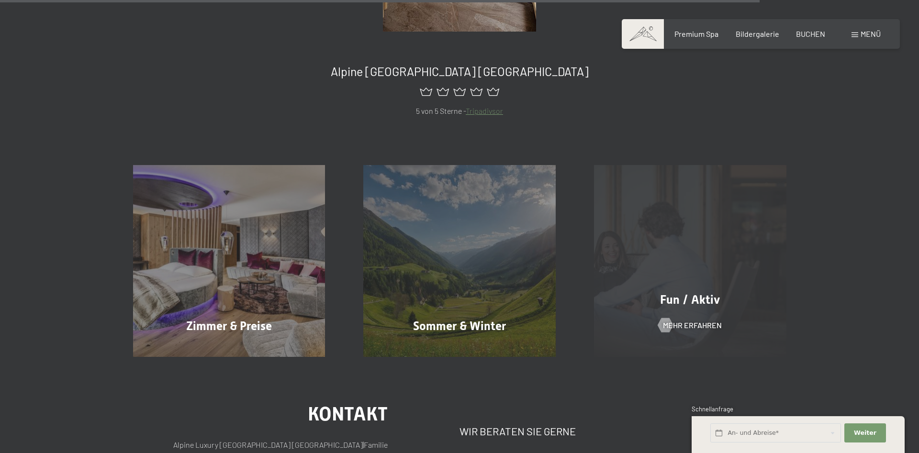
click at [703, 296] on span "Fun / Aktiv" at bounding box center [690, 300] width 60 height 14
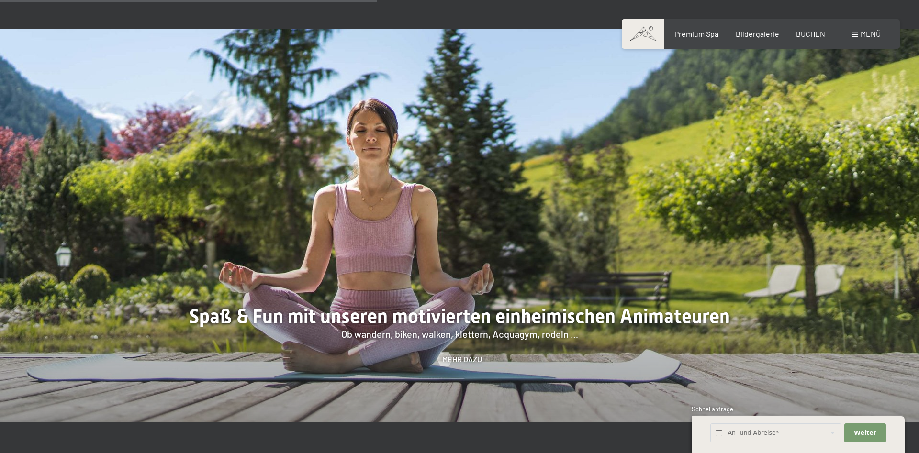
scroll to position [1074, 0]
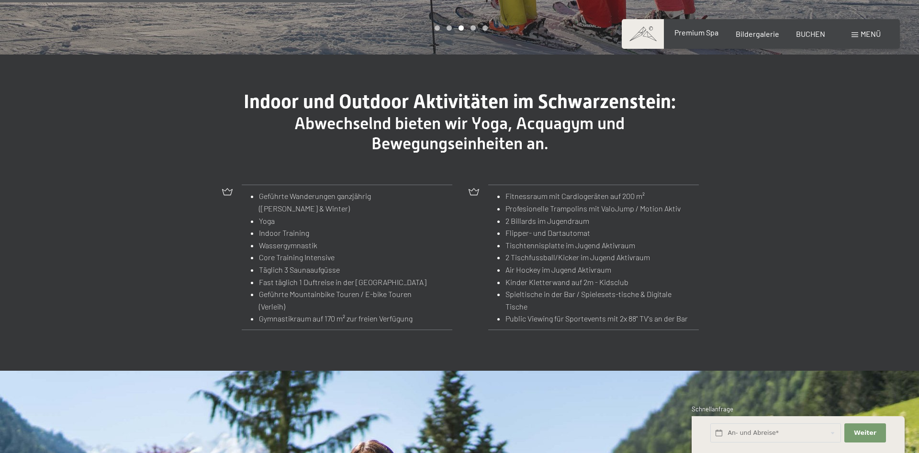
click at [704, 34] on span "Premium Spa" at bounding box center [697, 32] width 44 height 9
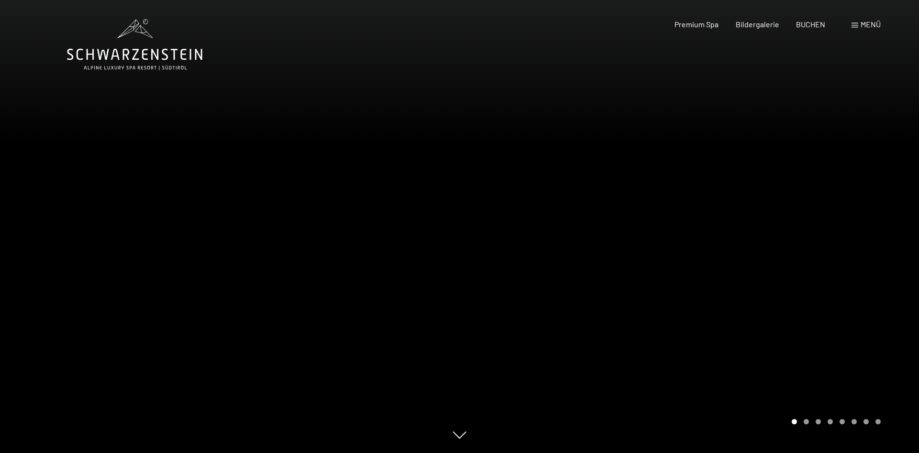
click at [858, 23] on div "Menü" at bounding box center [866, 24] width 29 height 11
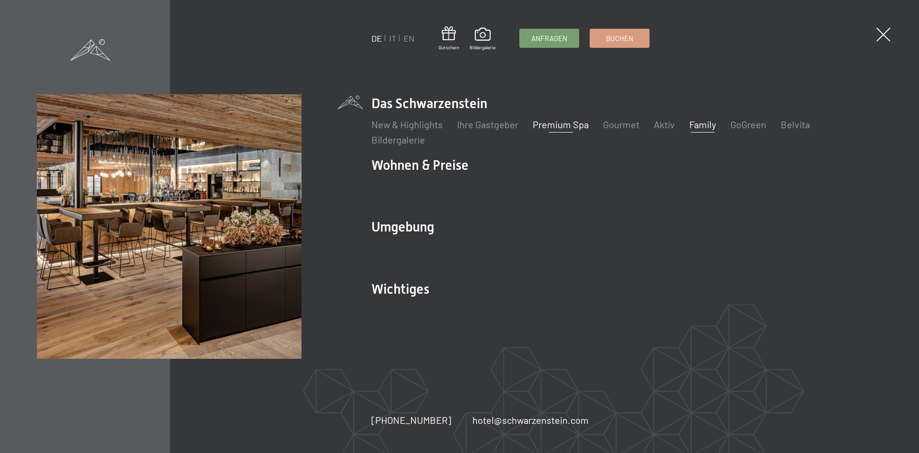
click at [707, 130] on link "Family" at bounding box center [702, 124] width 27 height 11
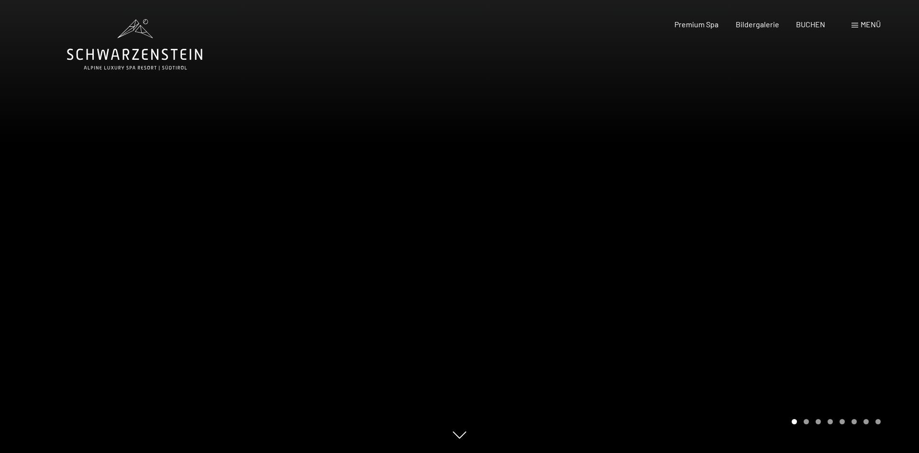
click at [845, 245] on div at bounding box center [690, 226] width 460 height 453
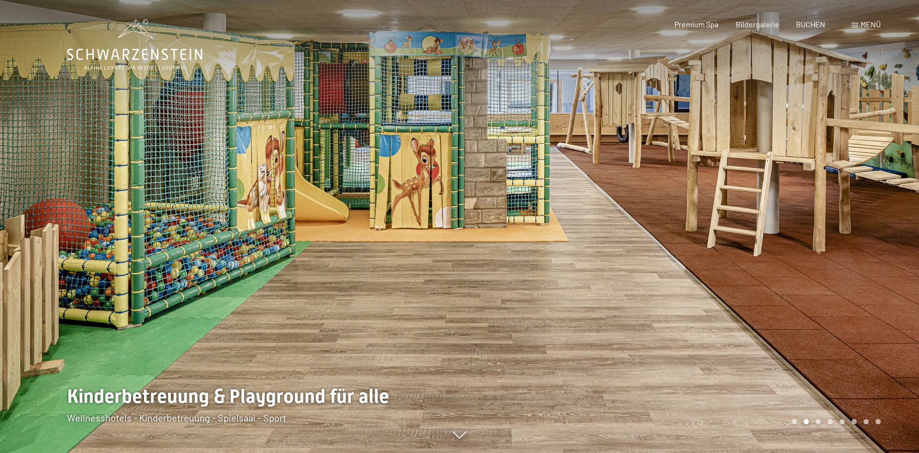
click at [845, 245] on div at bounding box center [690, 226] width 460 height 453
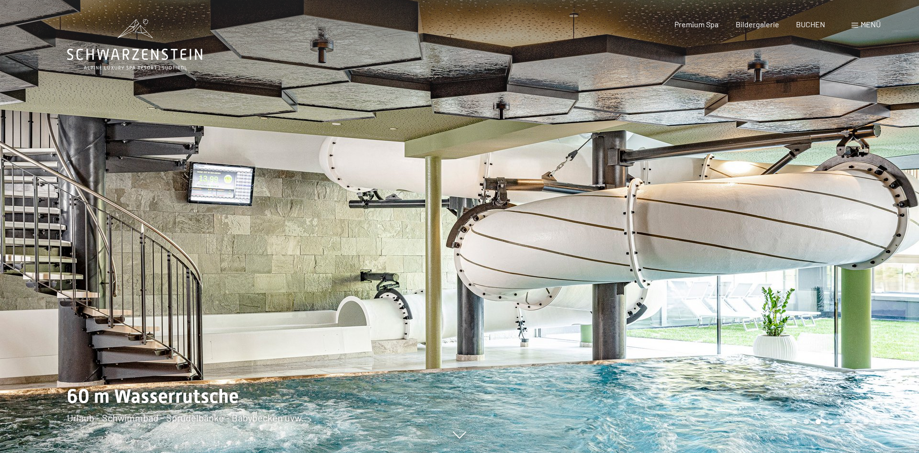
click at [847, 244] on div at bounding box center [690, 226] width 460 height 453
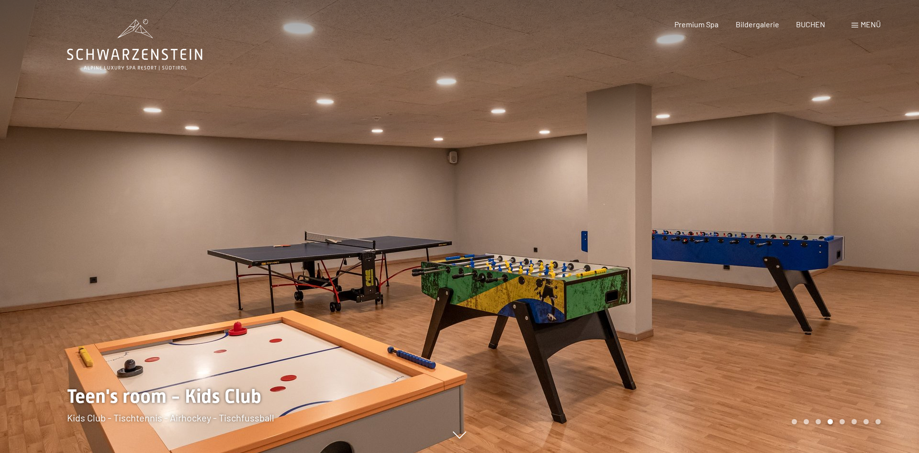
click at [847, 244] on div at bounding box center [690, 226] width 460 height 453
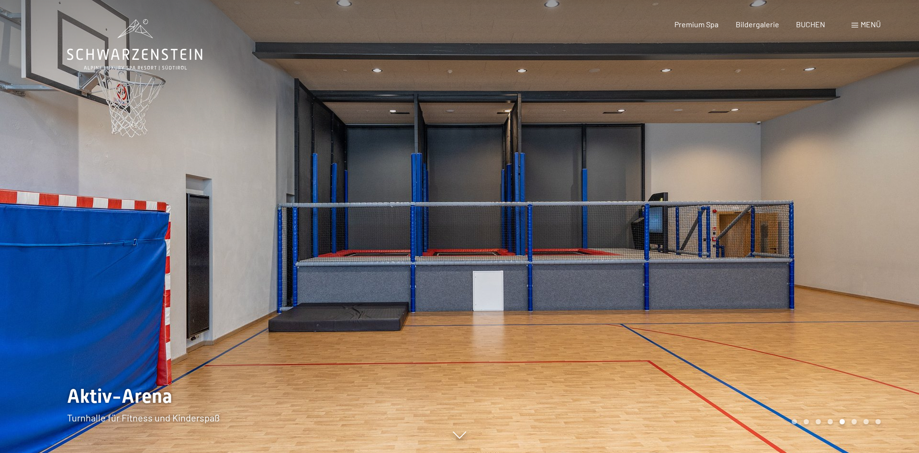
click at [847, 244] on div at bounding box center [690, 226] width 460 height 453
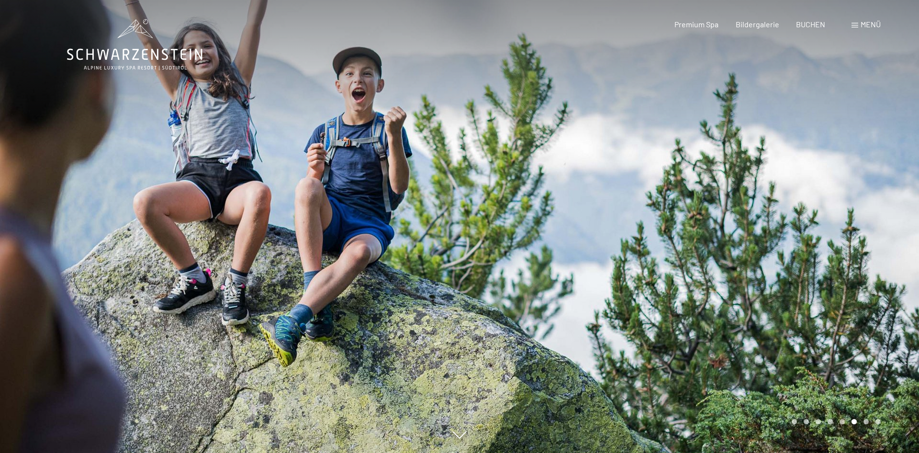
click at [847, 244] on div at bounding box center [690, 226] width 460 height 453
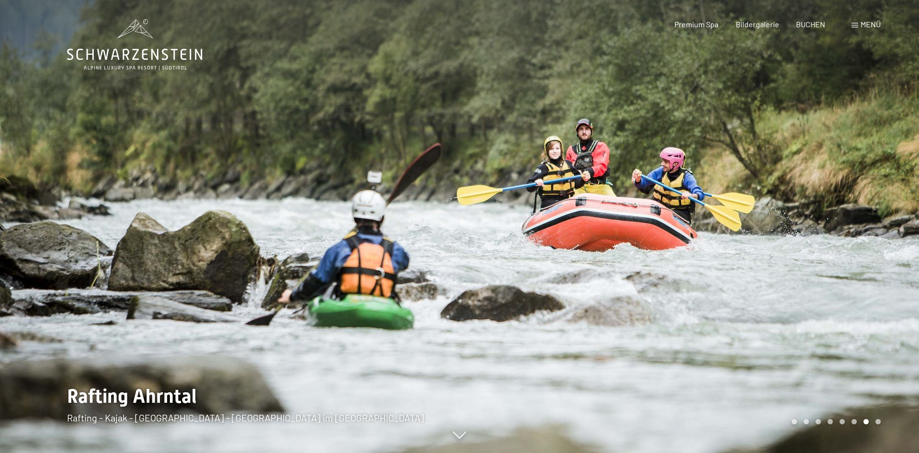
click at [847, 244] on div at bounding box center [690, 226] width 460 height 453
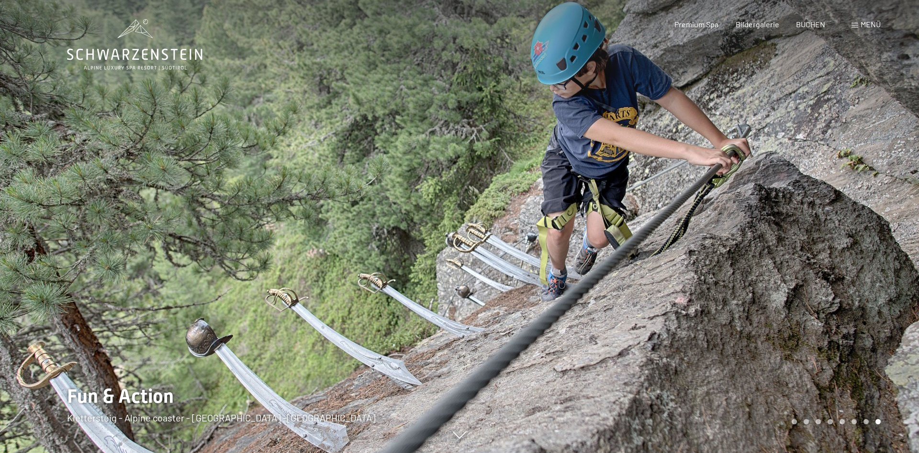
click at [847, 244] on div at bounding box center [690, 226] width 460 height 453
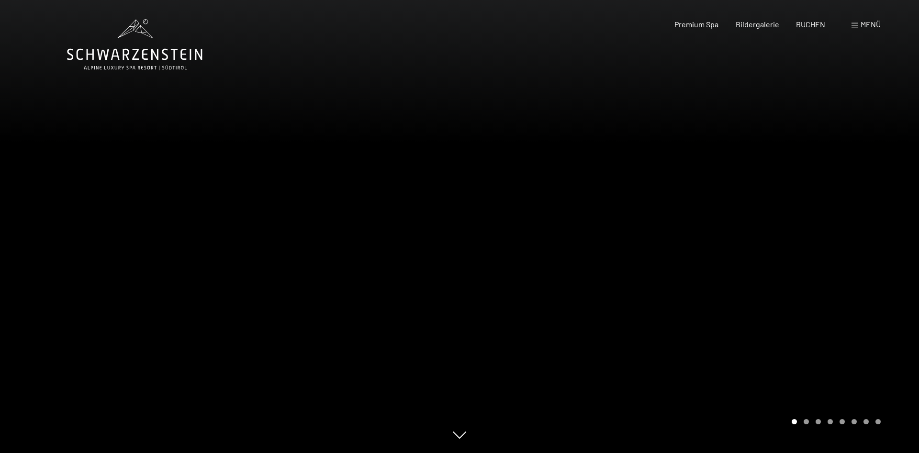
click at [847, 244] on div at bounding box center [690, 226] width 460 height 453
